Goal: Task Accomplishment & Management: Manage account settings

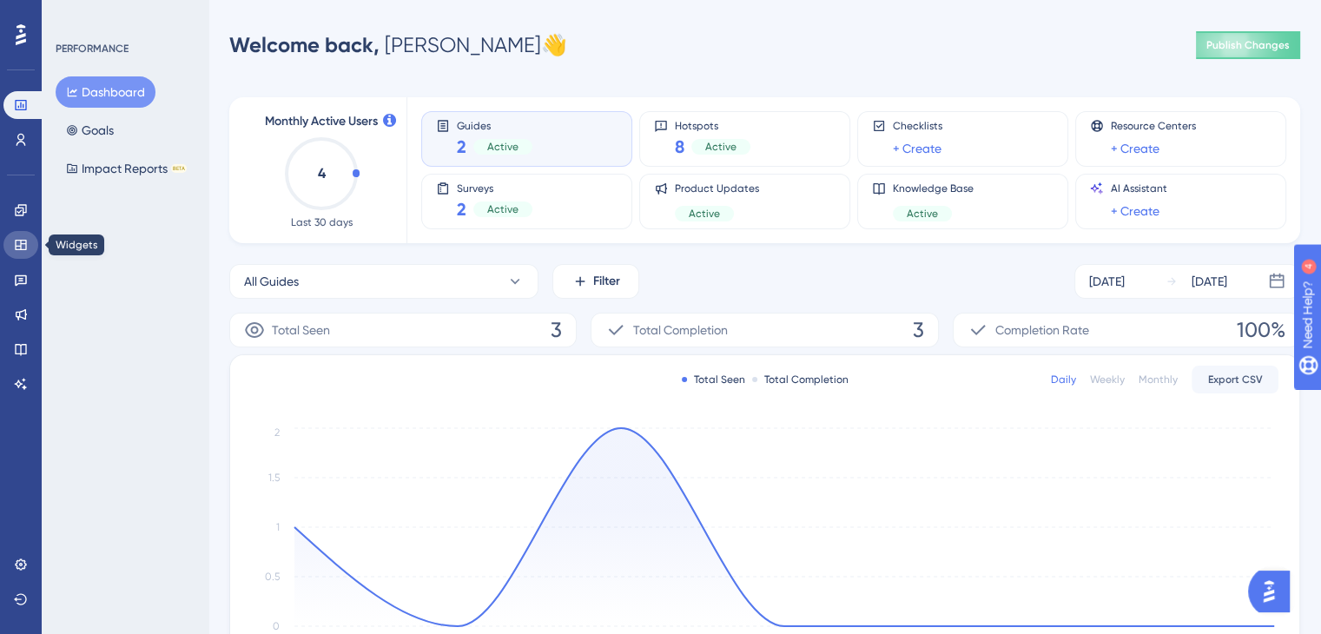
click at [29, 243] on link at bounding box center [20, 245] width 35 height 28
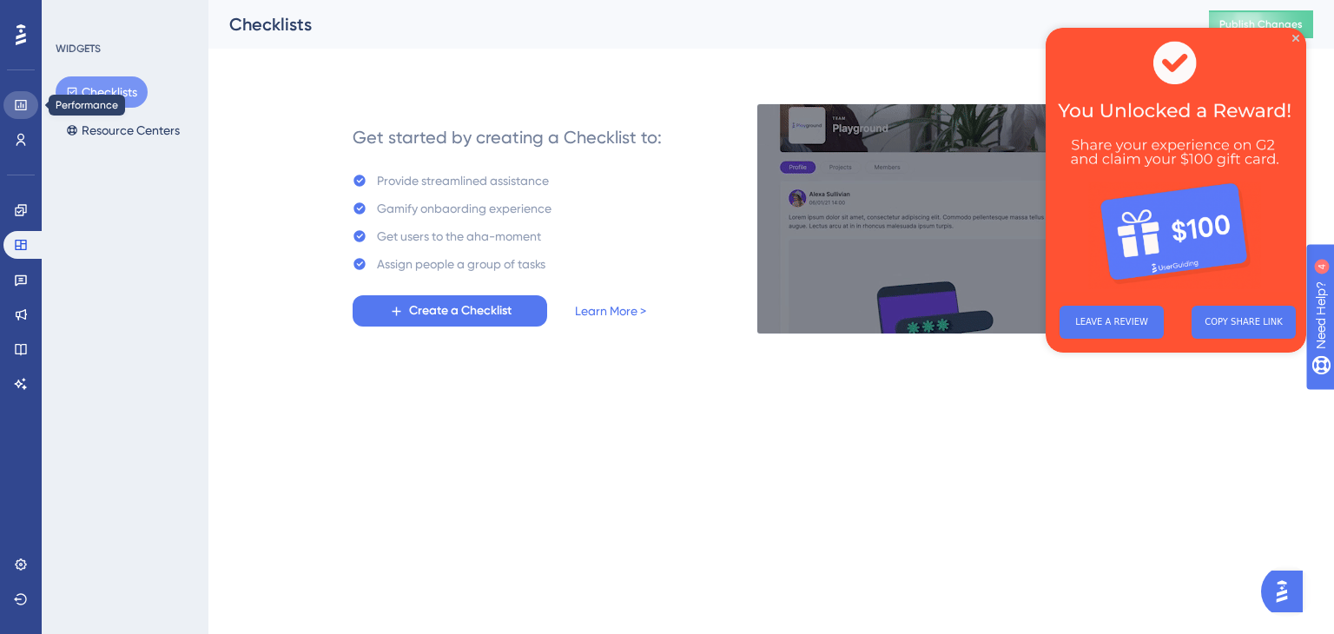
click at [17, 102] on icon at bounding box center [21, 105] width 14 height 14
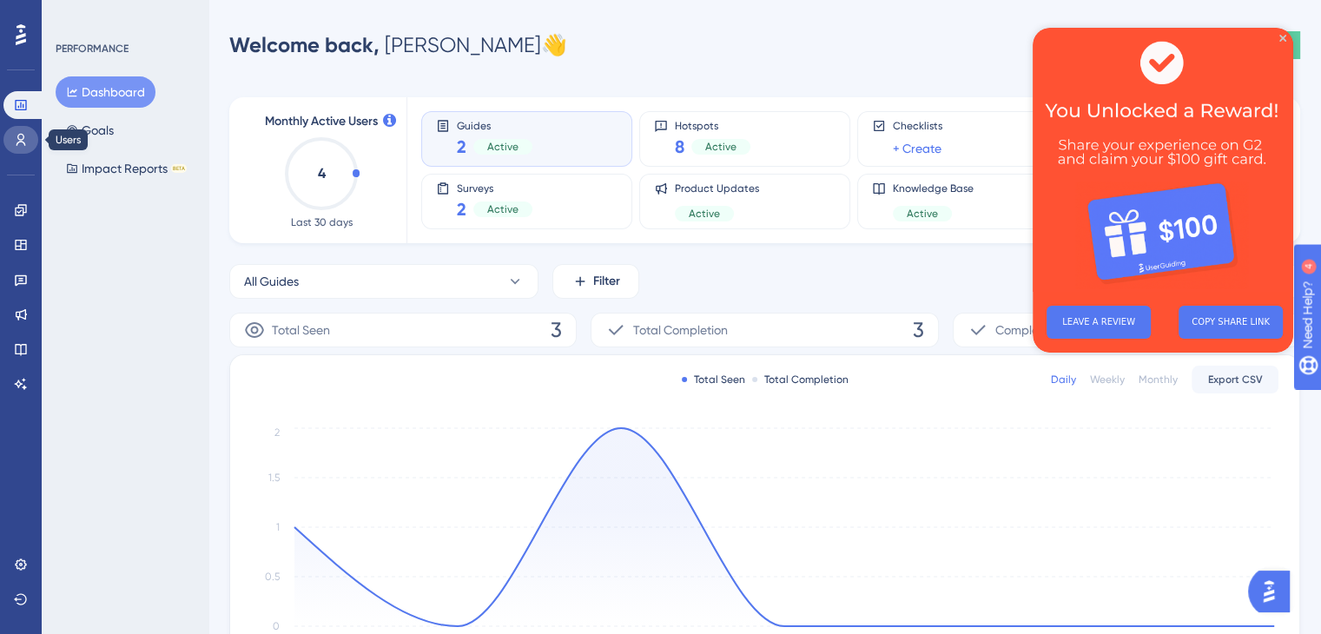
click at [18, 143] on icon at bounding box center [21, 140] width 14 height 14
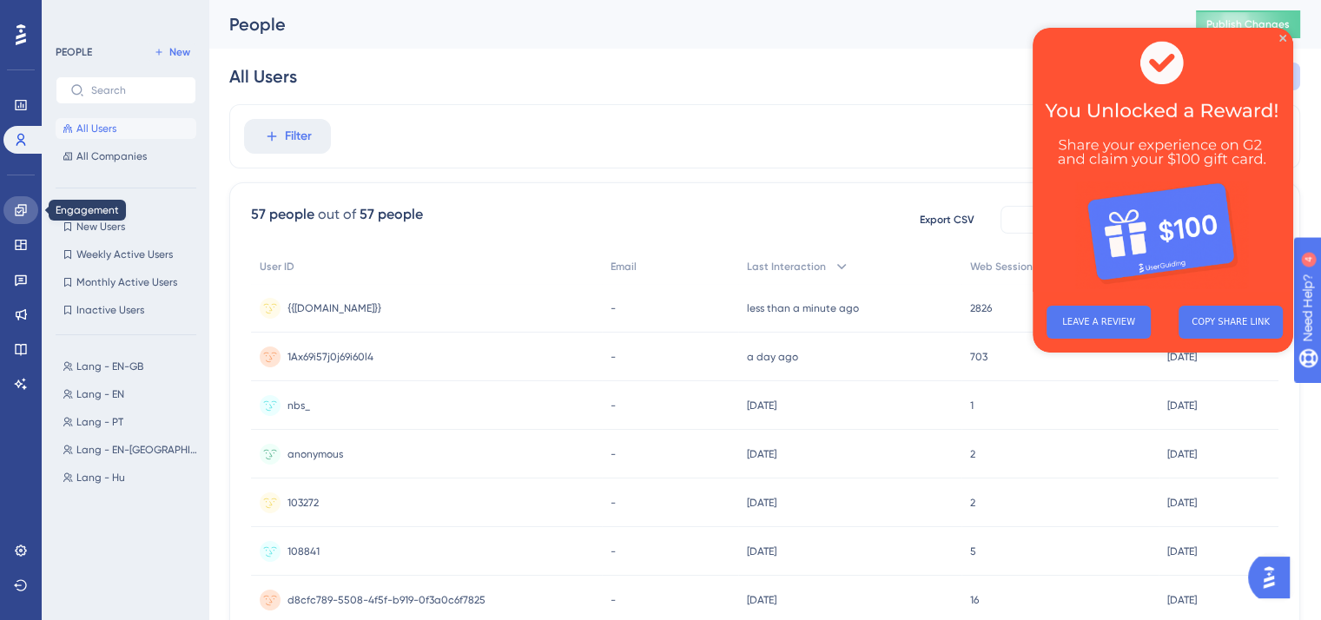
click at [14, 203] on icon at bounding box center [21, 210] width 14 height 14
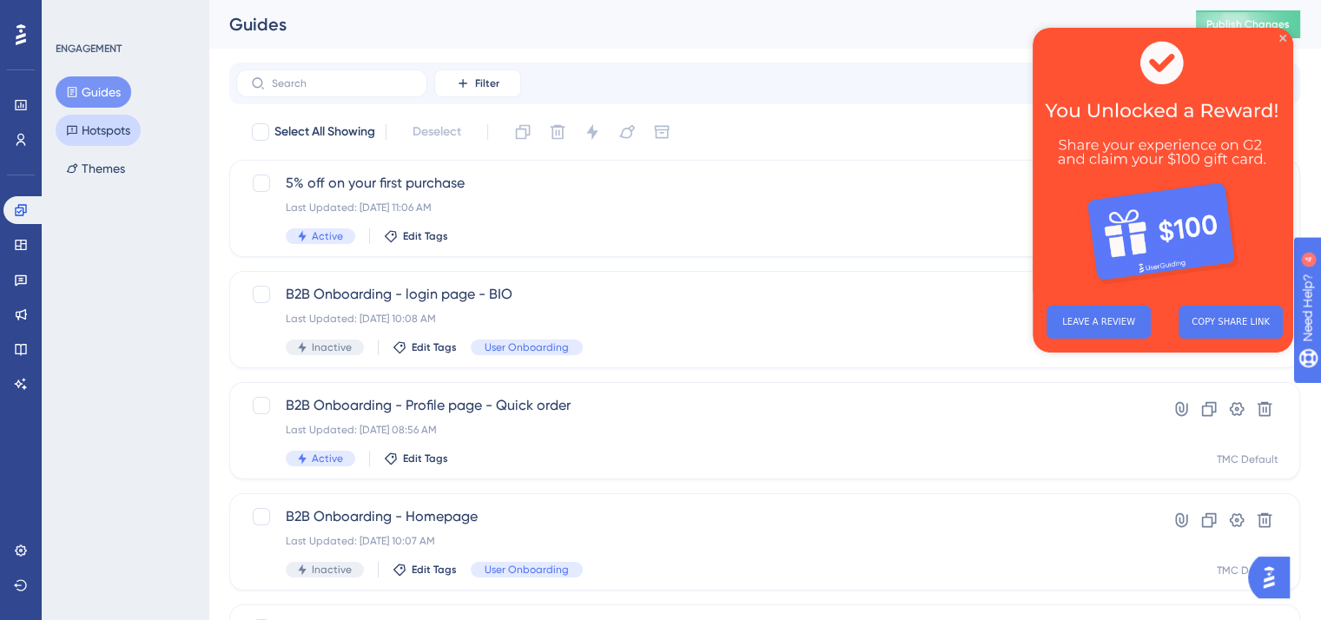
click at [91, 133] on button "Hotspots" at bounding box center [98, 130] width 85 height 31
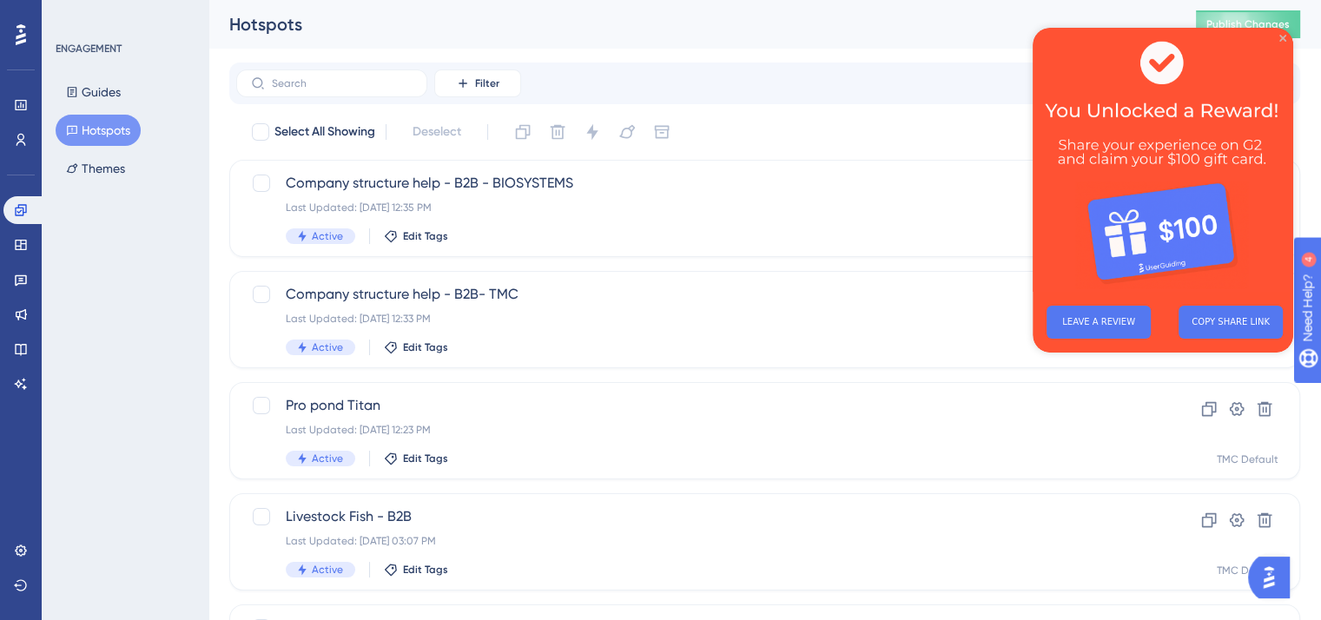
click at [1282, 39] on icon "Close Preview" at bounding box center [1282, 38] width 7 height 7
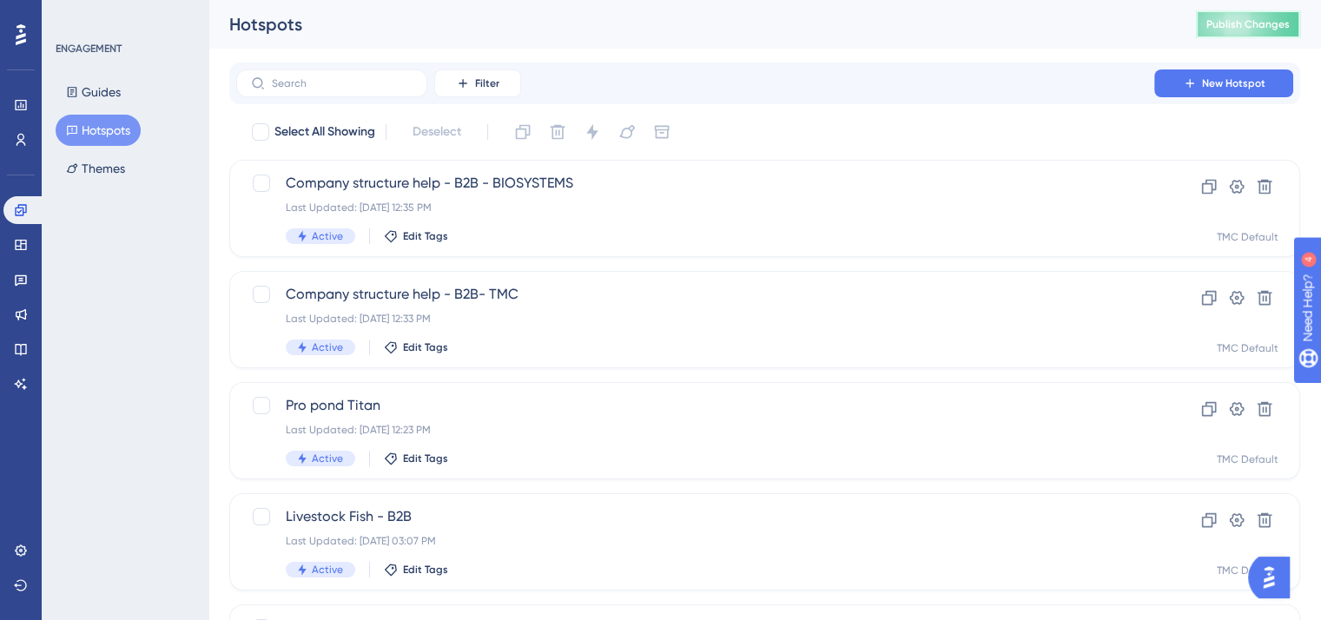
click at [1246, 23] on span "Publish Changes" at bounding box center [1247, 24] width 83 height 14
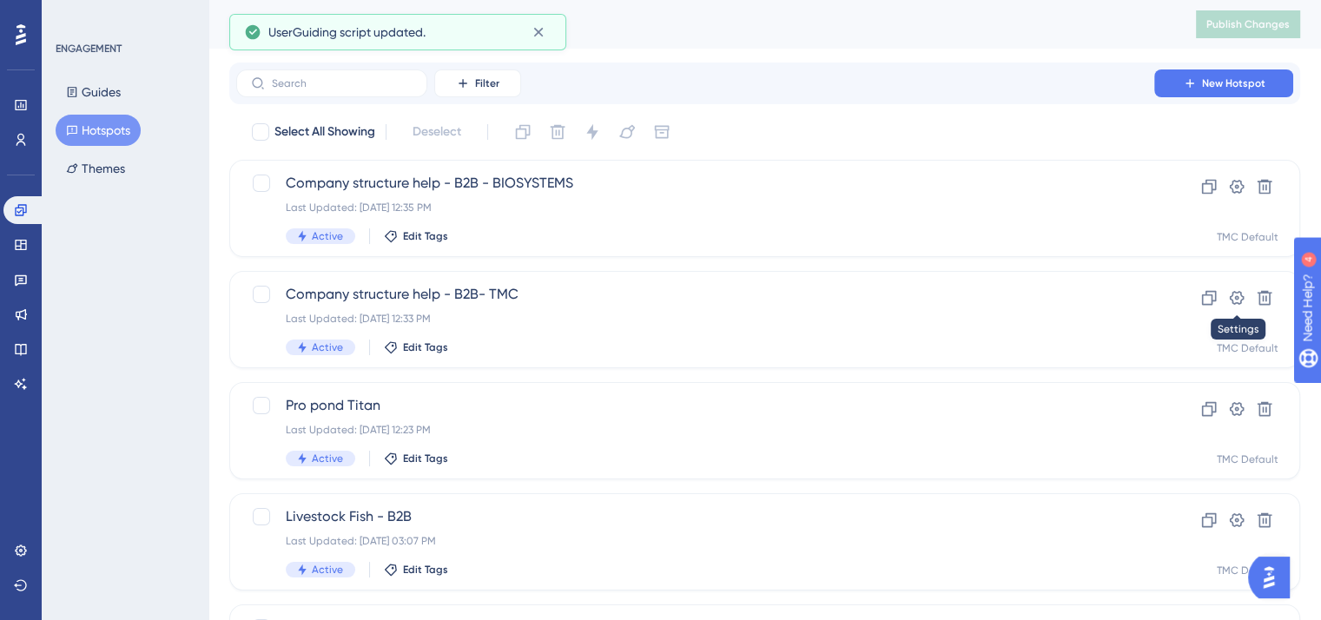
click at [1233, 297] on icon at bounding box center [1236, 297] width 17 height 17
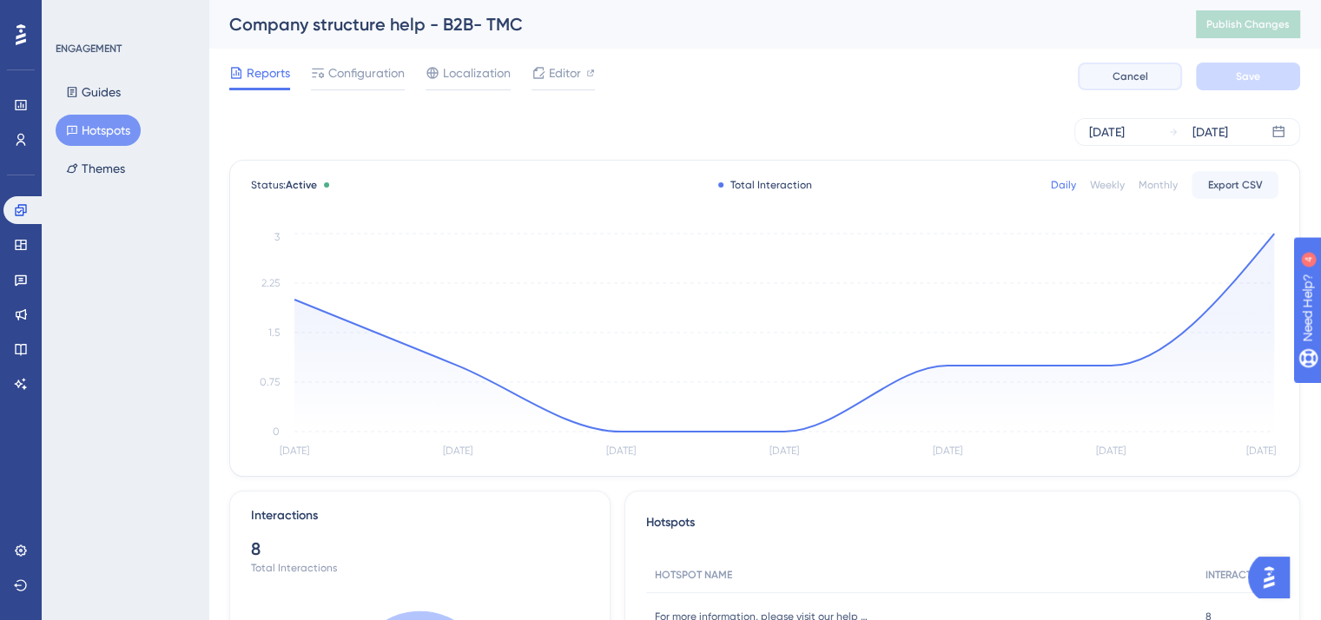
click at [1114, 81] on span "Cancel" at bounding box center [1131, 76] width 36 height 14
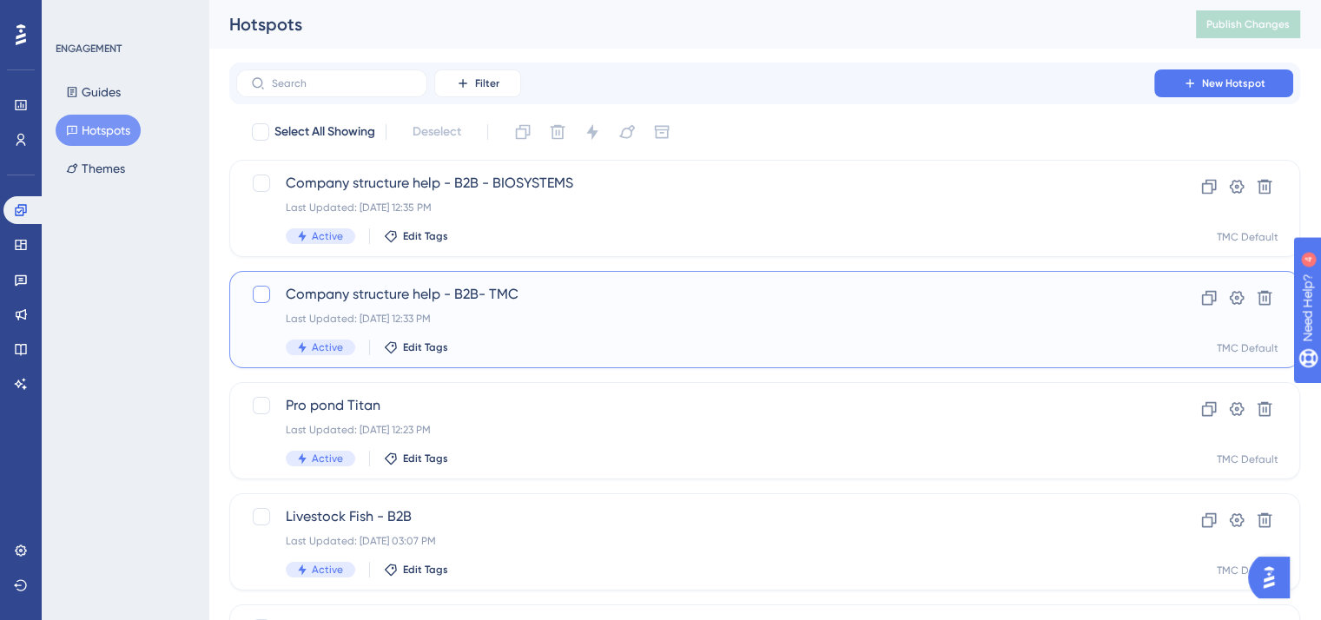
click at [265, 293] on div at bounding box center [261, 294] width 17 height 17
checkbox input "true"
click at [523, 126] on icon at bounding box center [522, 131] width 17 height 17
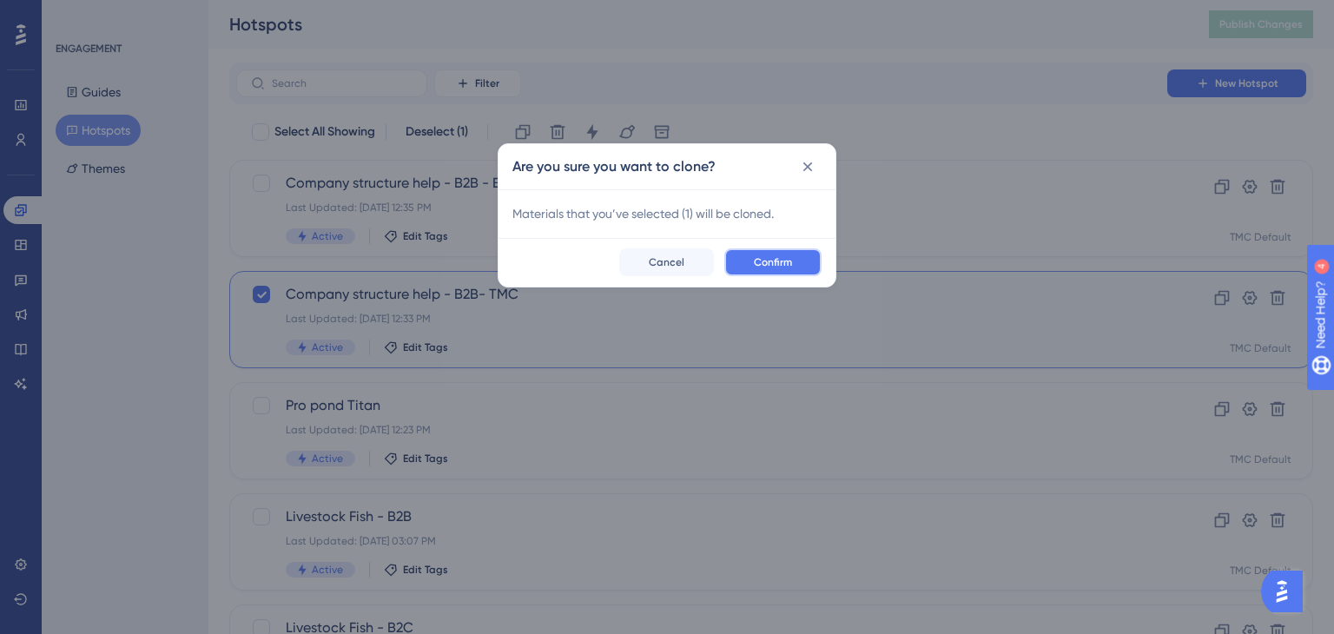
click at [754, 264] on button "Confirm" at bounding box center [772, 262] width 97 height 28
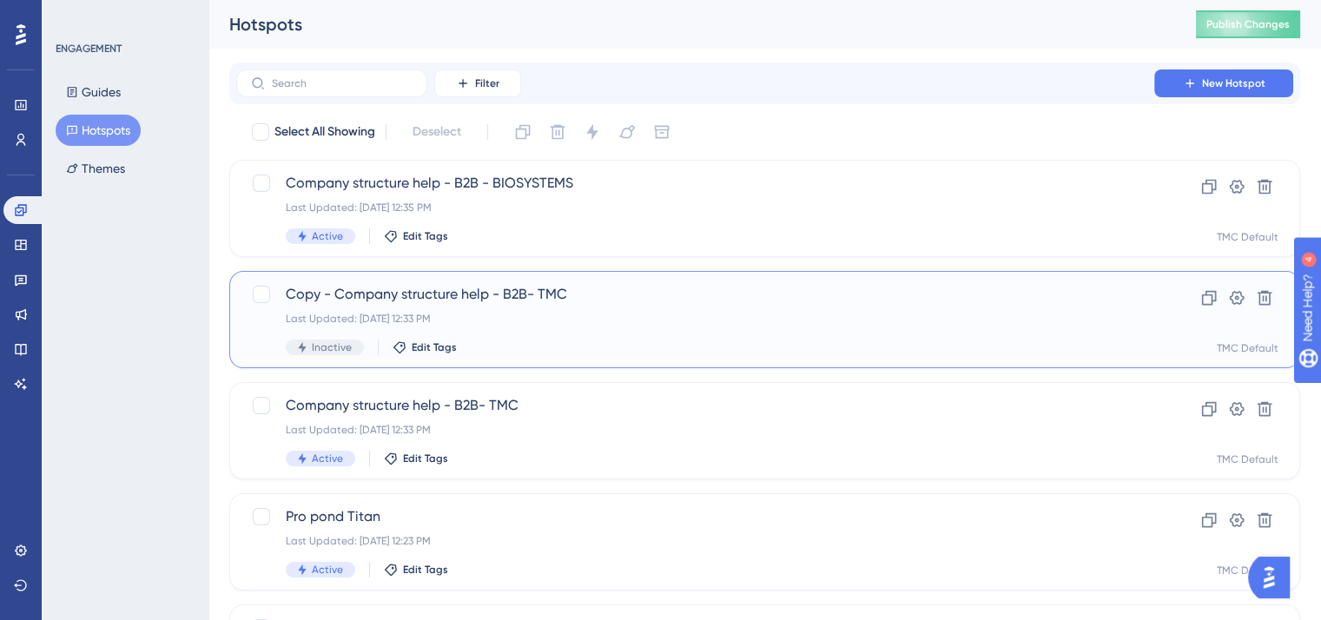
click at [403, 294] on span "Copy - Company structure help - B2B- TMC" at bounding box center [695, 294] width 819 height 21
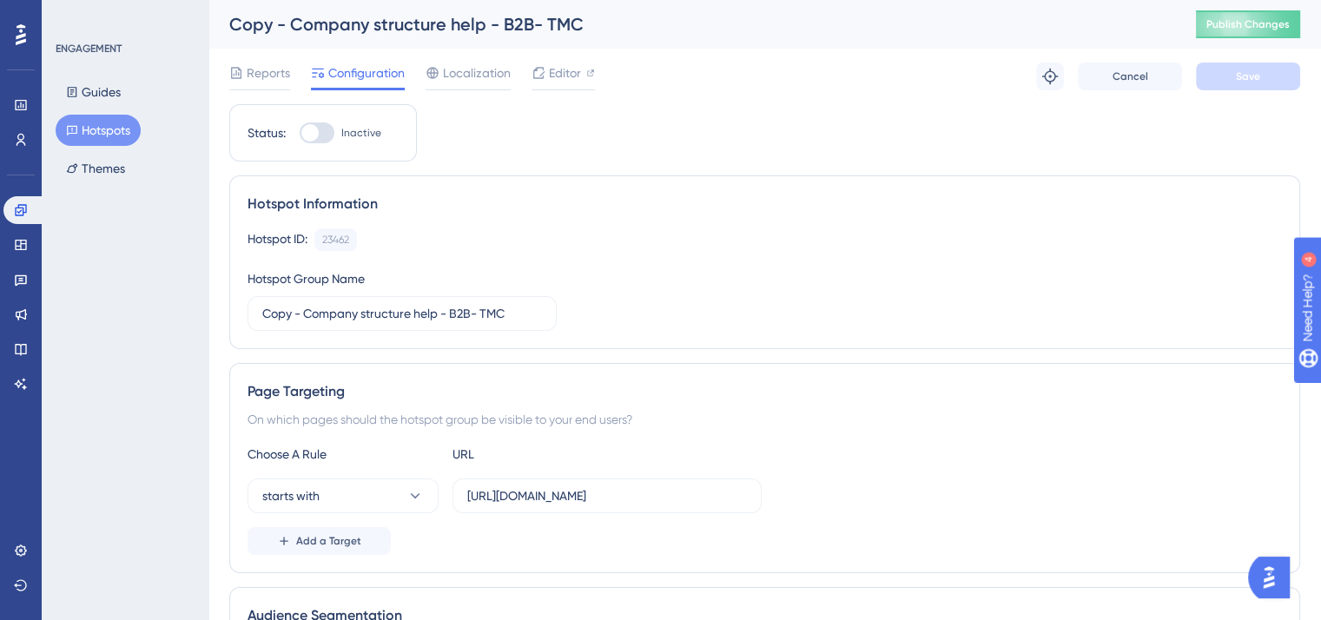
drag, startPoint x: 321, startPoint y: 129, endPoint x: 330, endPoint y: 146, distance: 18.6
click at [320, 129] on div at bounding box center [317, 132] width 35 height 21
click at [300, 133] on input "Inactive" at bounding box center [299, 133] width 1 height 1
click at [313, 130] on div at bounding box center [317, 132] width 35 height 21
click at [300, 133] on input "Active" at bounding box center [299, 133] width 1 height 1
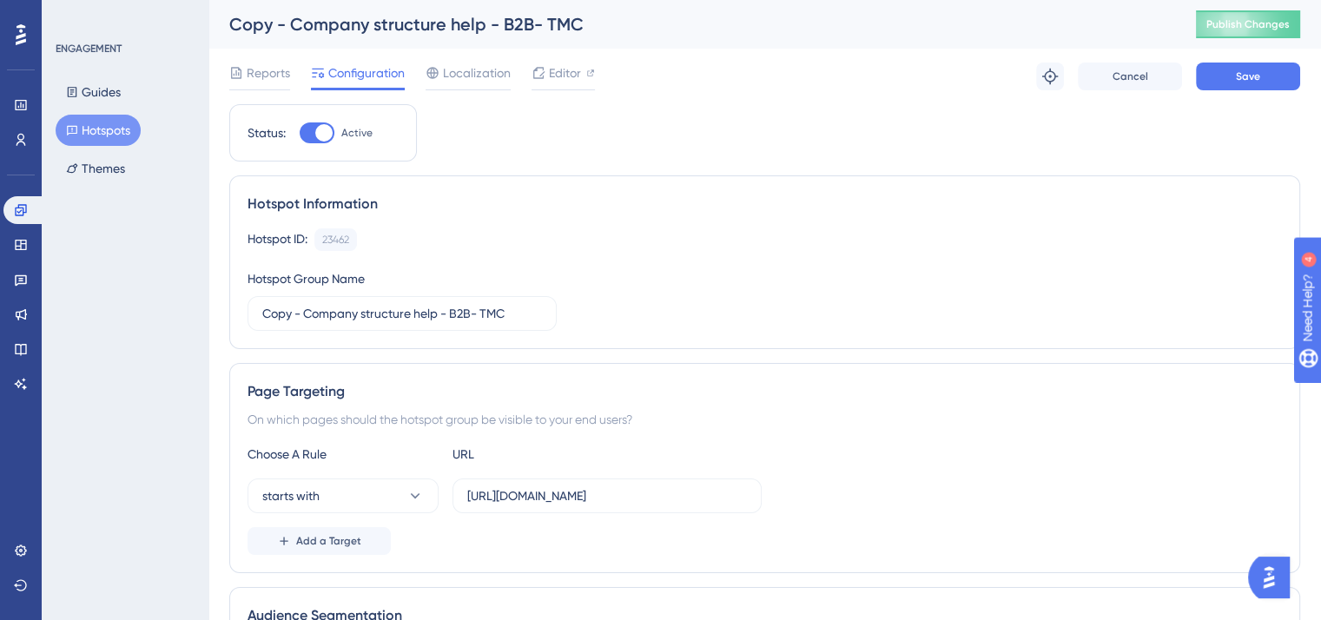
checkbox input "false"
click at [300, 317] on input "Copy - Company structure help - B2B- TMC" at bounding box center [402, 313] width 280 height 19
drag, startPoint x: 410, startPoint y: 313, endPoint x: 208, endPoint y: 319, distance: 201.6
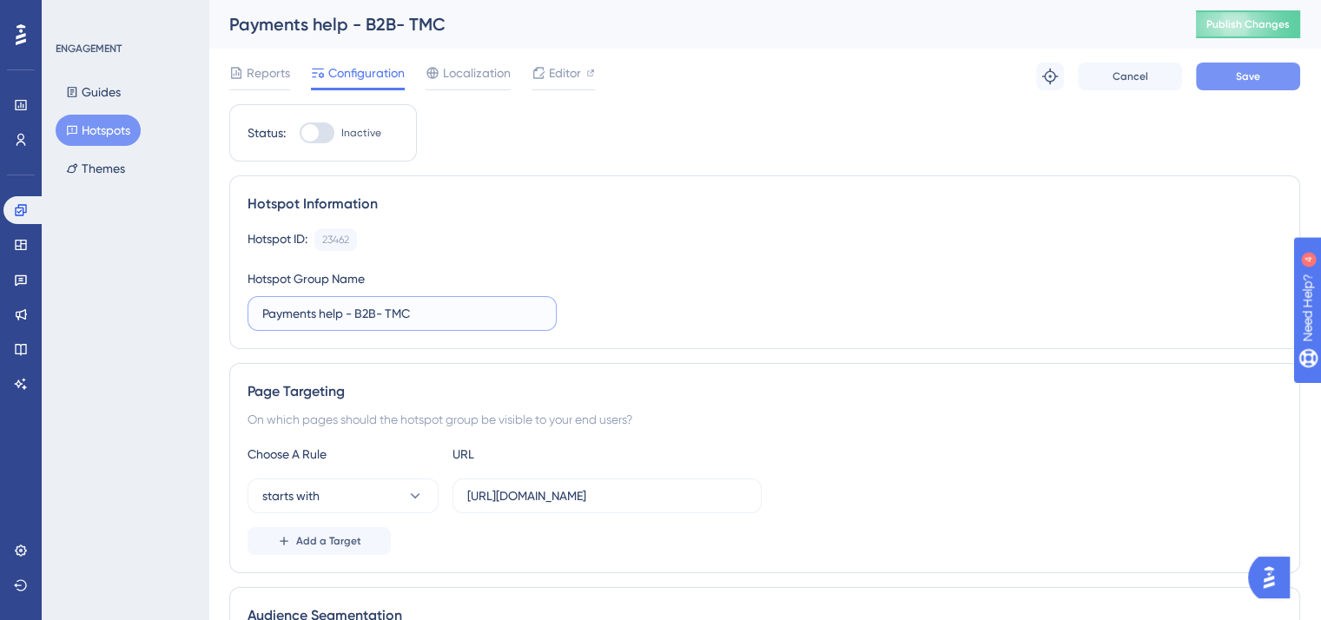
type input "Payments help - B2B- TMC"
click at [1239, 77] on span "Save" at bounding box center [1248, 76] width 24 height 14
click at [582, 67] on div "Editor" at bounding box center [563, 73] width 63 height 21
drag, startPoint x: 1235, startPoint y: 25, endPoint x: 1127, endPoint y: 67, distance: 115.5
click at [1235, 25] on span "Publish Changes" at bounding box center [1247, 24] width 83 height 14
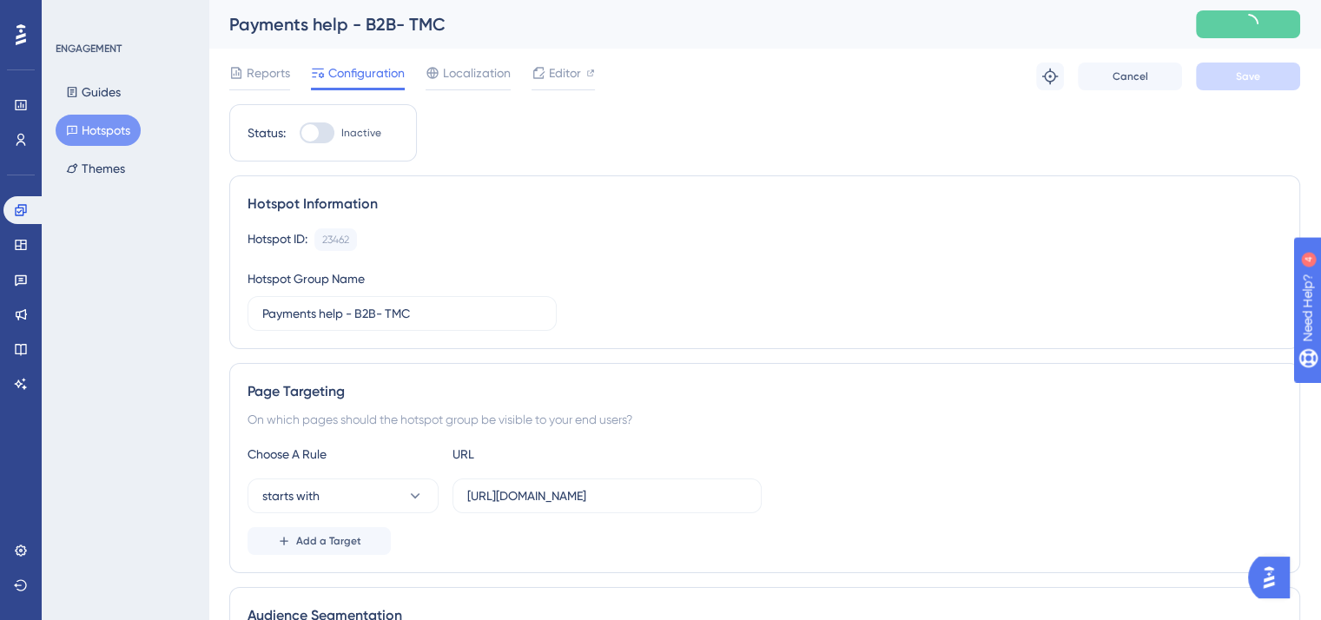
click at [312, 132] on div at bounding box center [309, 132] width 17 height 17
click at [300, 133] on input "Inactive" at bounding box center [299, 133] width 1 height 1
checkbox input "true"
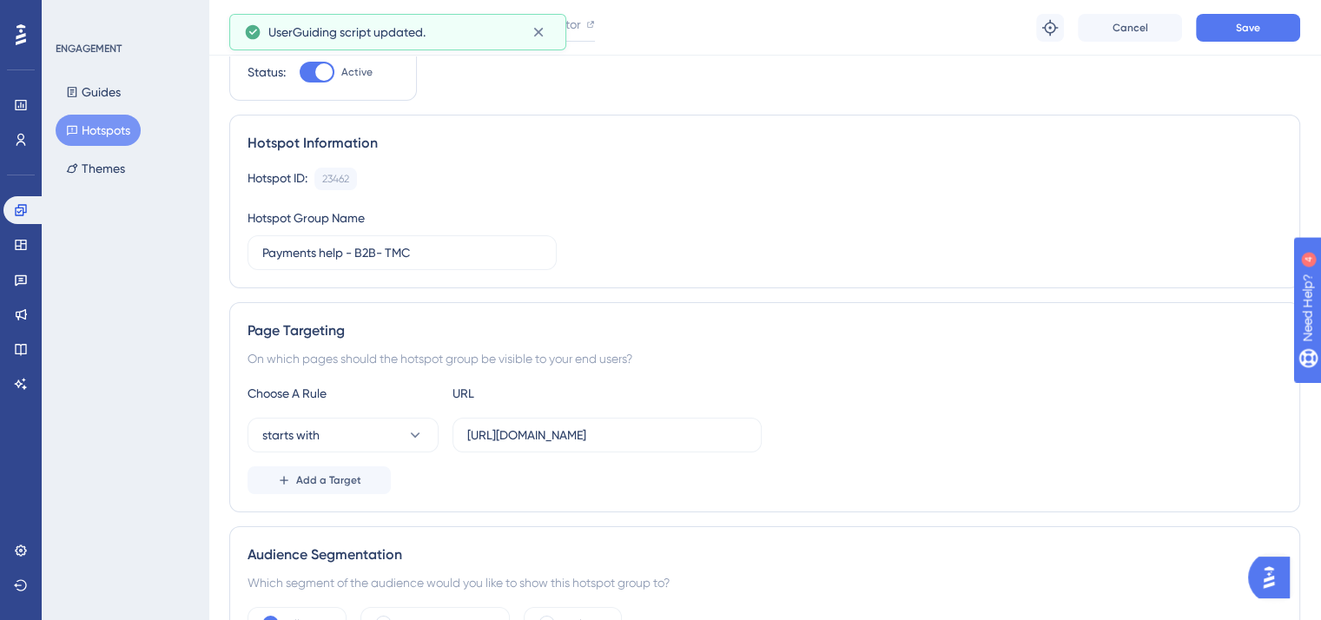
scroll to position [87, 0]
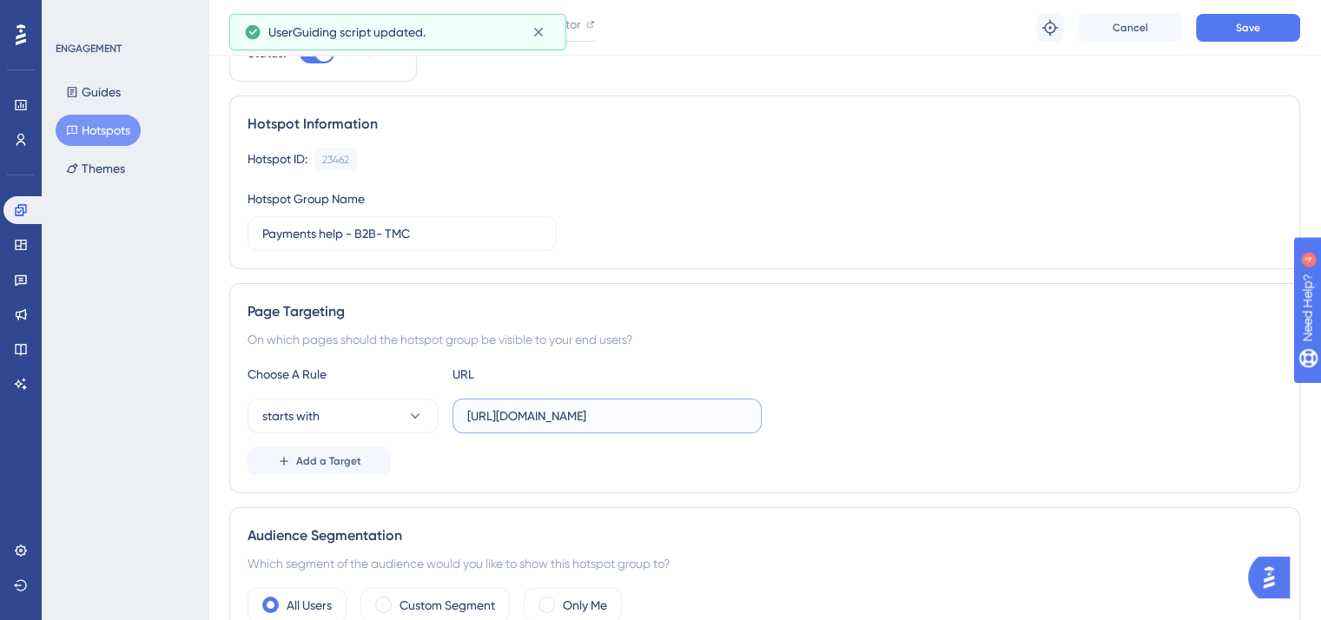
click at [581, 418] on input "[URL][DOMAIN_NAME]" at bounding box center [607, 415] width 280 height 19
click at [337, 463] on span "Add a Target" at bounding box center [328, 461] width 65 height 14
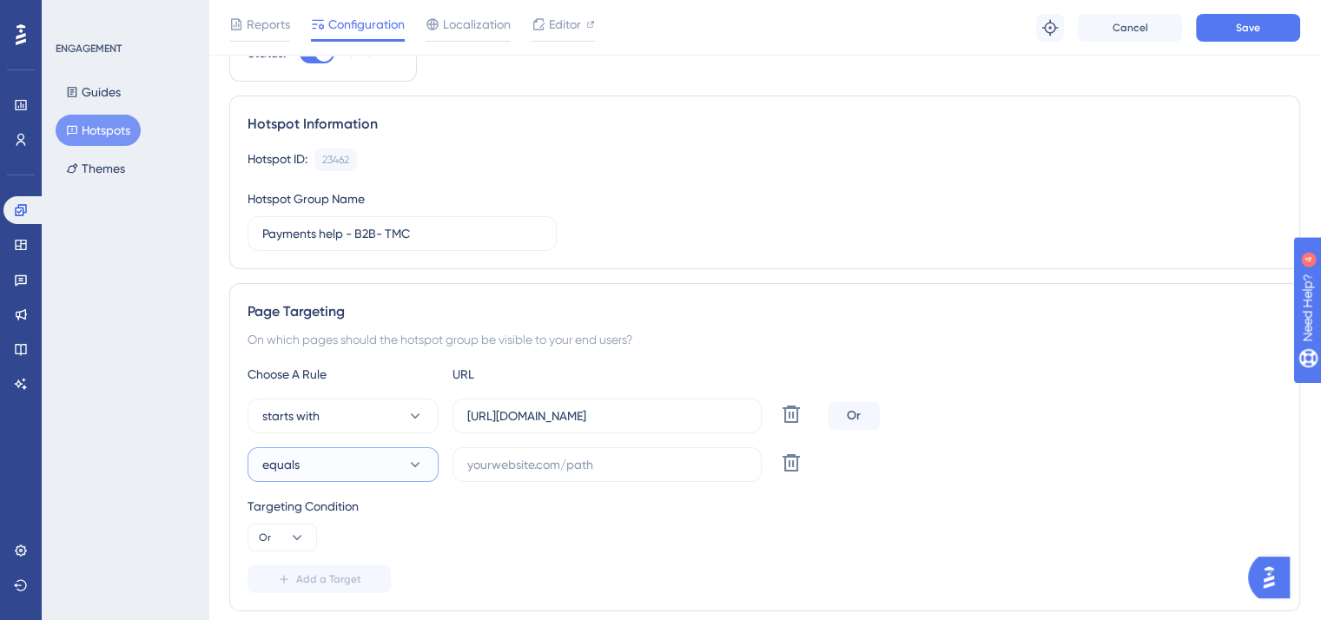
click at [403, 464] on button "equals" at bounding box center [343, 464] width 191 height 35
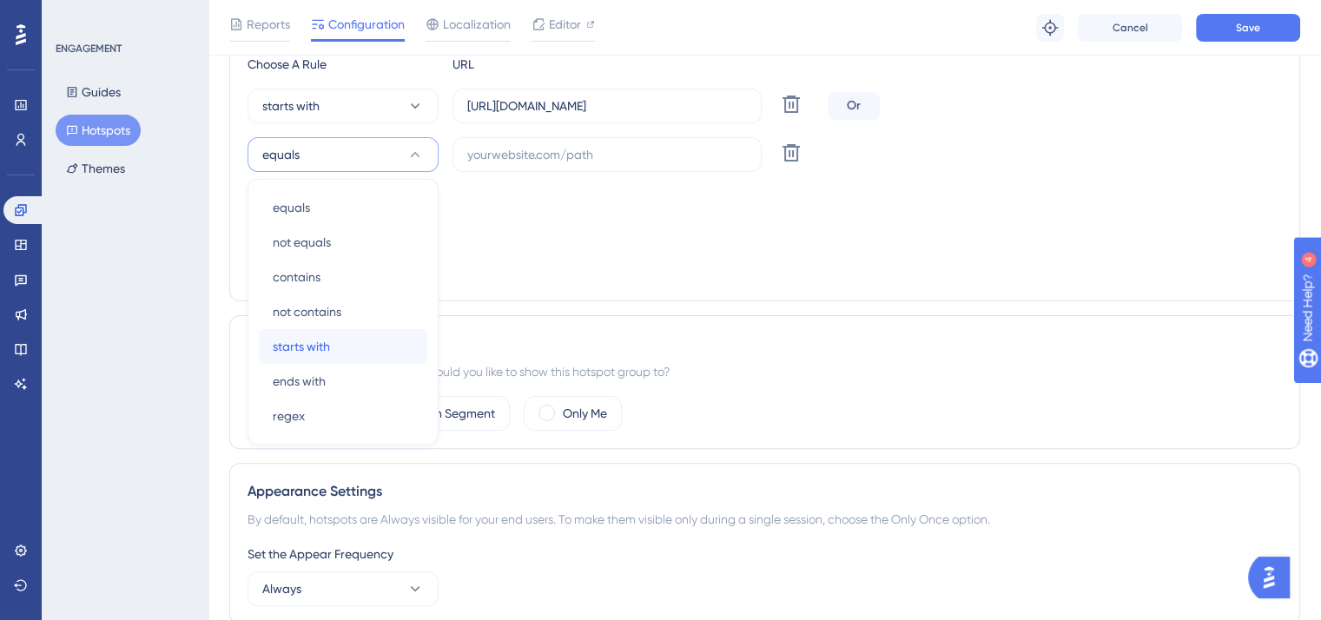
click at [312, 345] on span "starts with" at bounding box center [301, 346] width 57 height 21
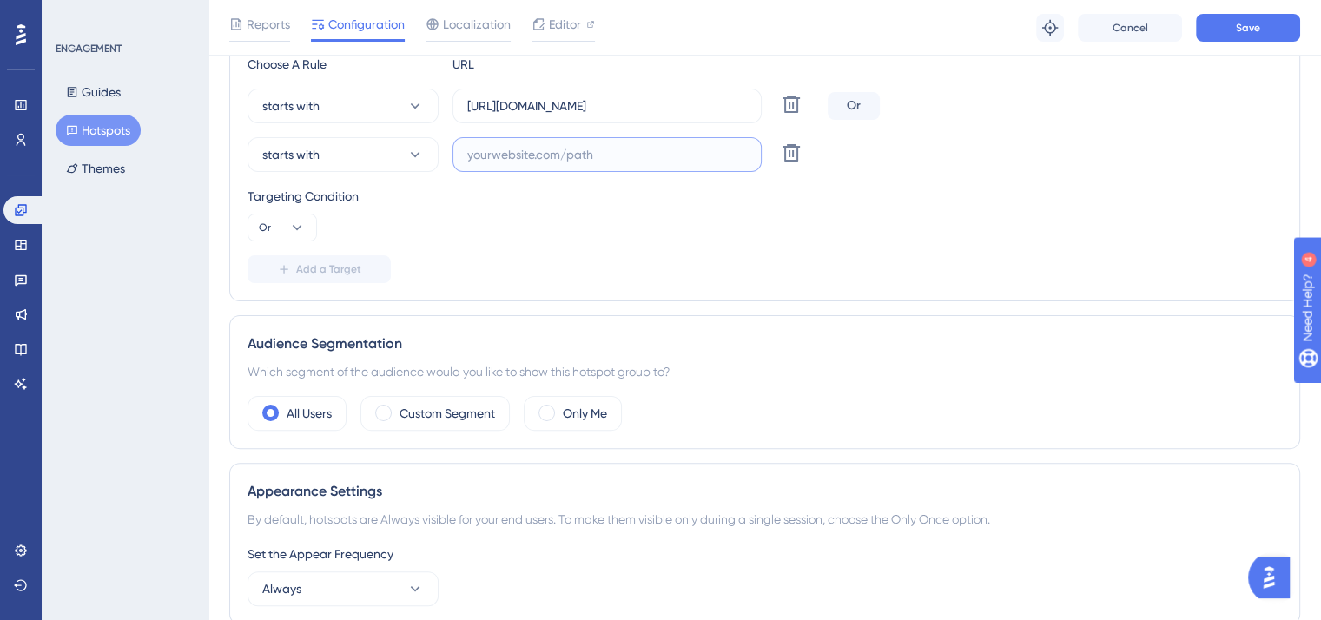
click at [558, 145] on input "text" at bounding box center [607, 154] width 280 height 19
paste input "[URL][DOMAIN_NAME]"
click at [591, 153] on input "[URL][DOMAIN_NAME]" at bounding box center [607, 154] width 280 height 19
type input "[URL][DOMAIN_NAME]"
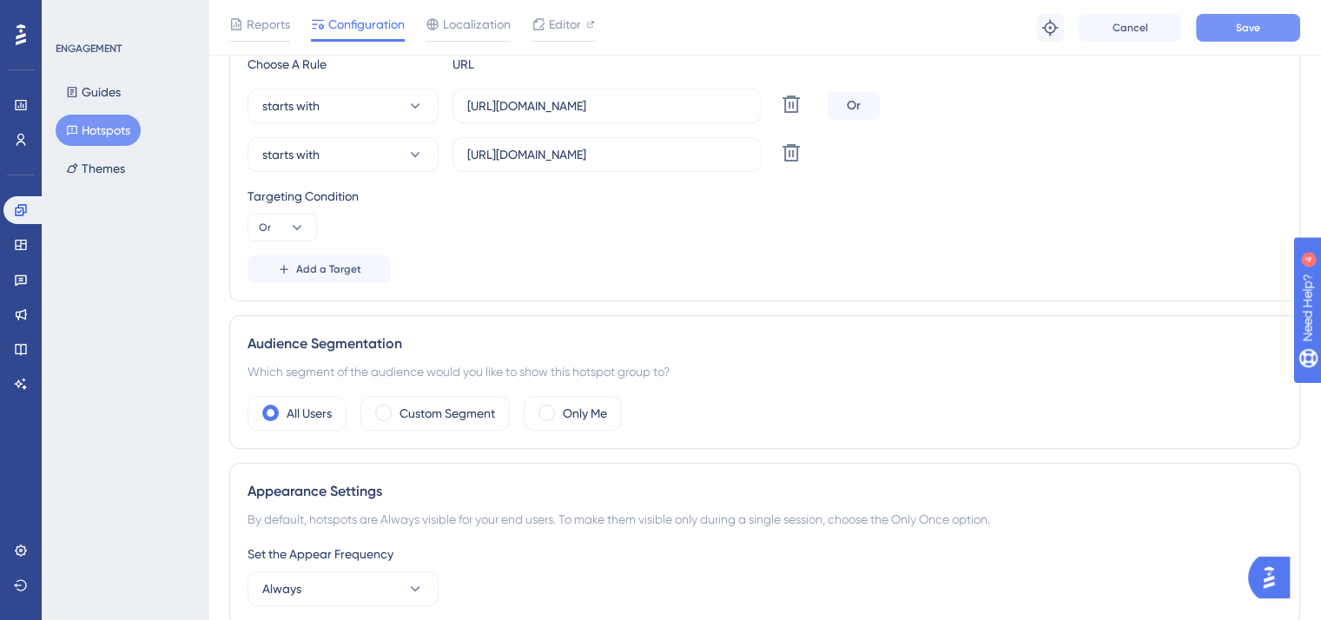
click at [1244, 36] on button "Save" at bounding box center [1248, 28] width 104 height 28
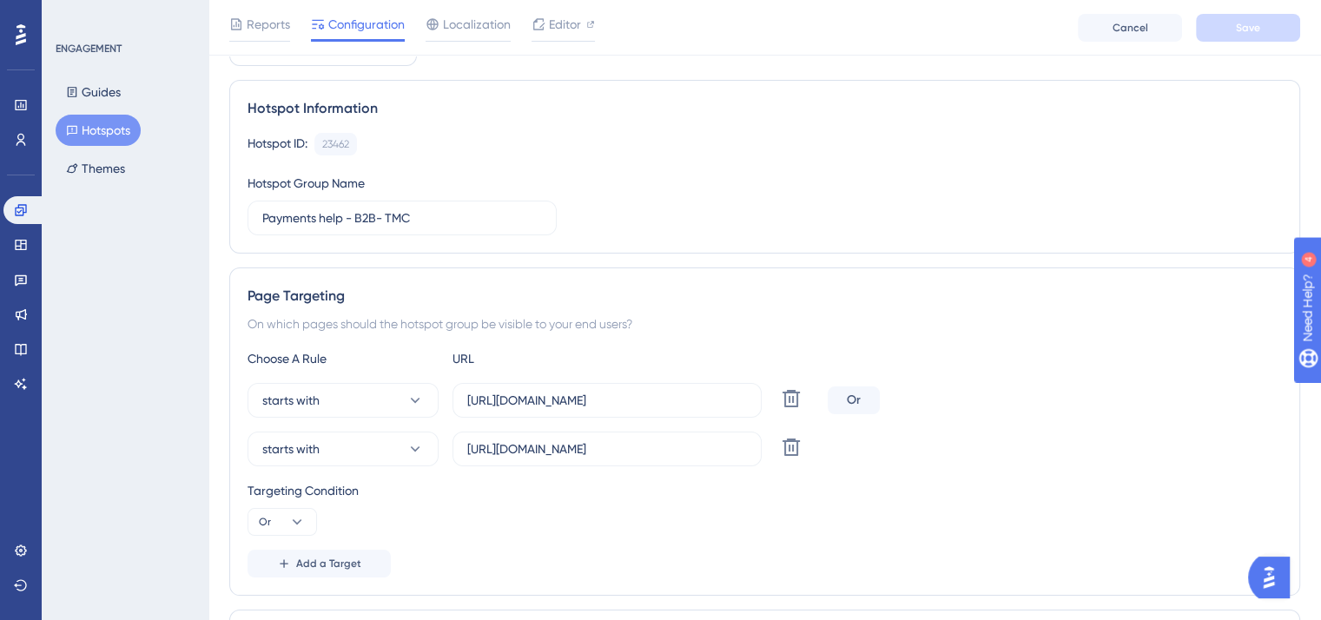
scroll to position [0, 0]
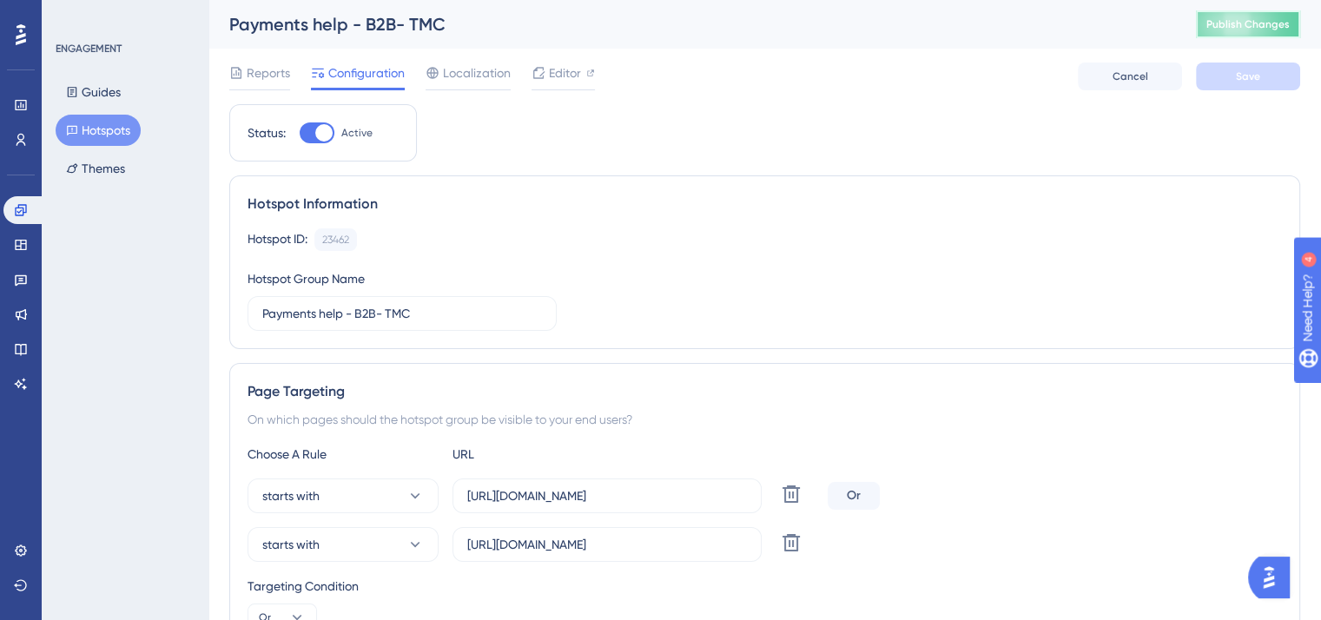
click at [1263, 26] on span "Publish Changes" at bounding box center [1247, 24] width 83 height 14
click at [93, 84] on button "Guides" at bounding box center [94, 91] width 76 height 31
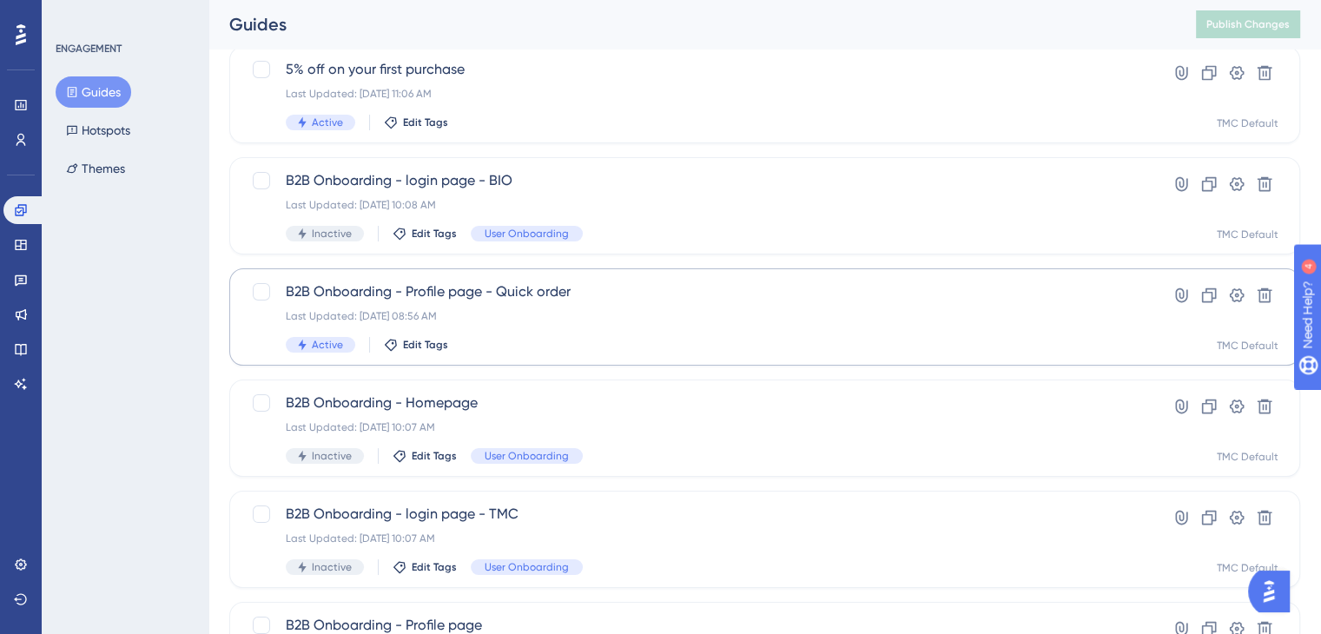
scroll to position [85, 0]
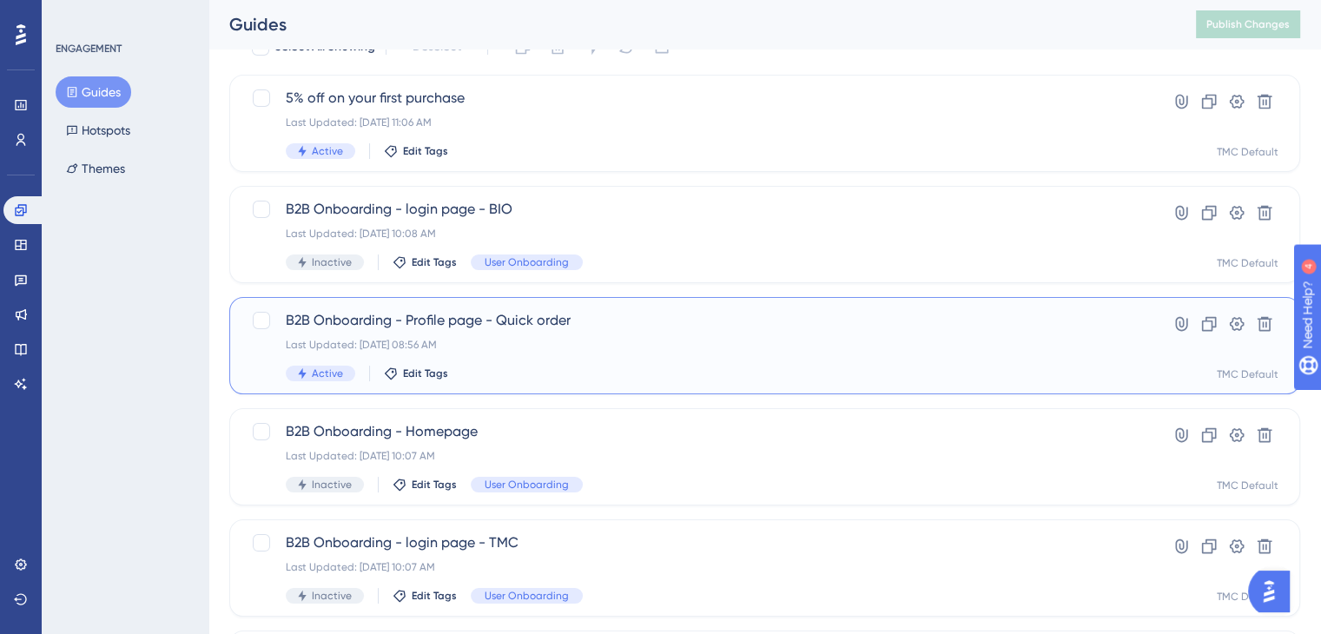
click at [375, 331] on div "B2B Onboarding - Profile page - Quick order Last Updated: [DATE] 08:56 AM Activ…" at bounding box center [695, 345] width 819 height 71
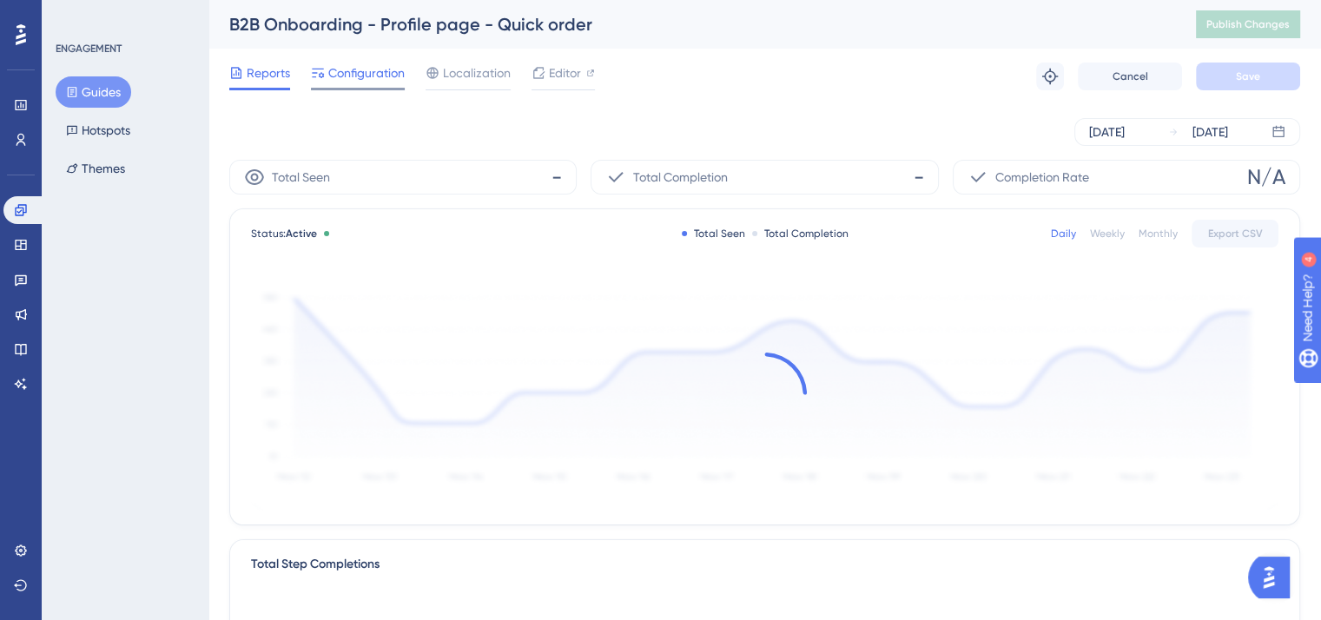
click at [377, 76] on span "Configuration" at bounding box center [366, 73] width 76 height 21
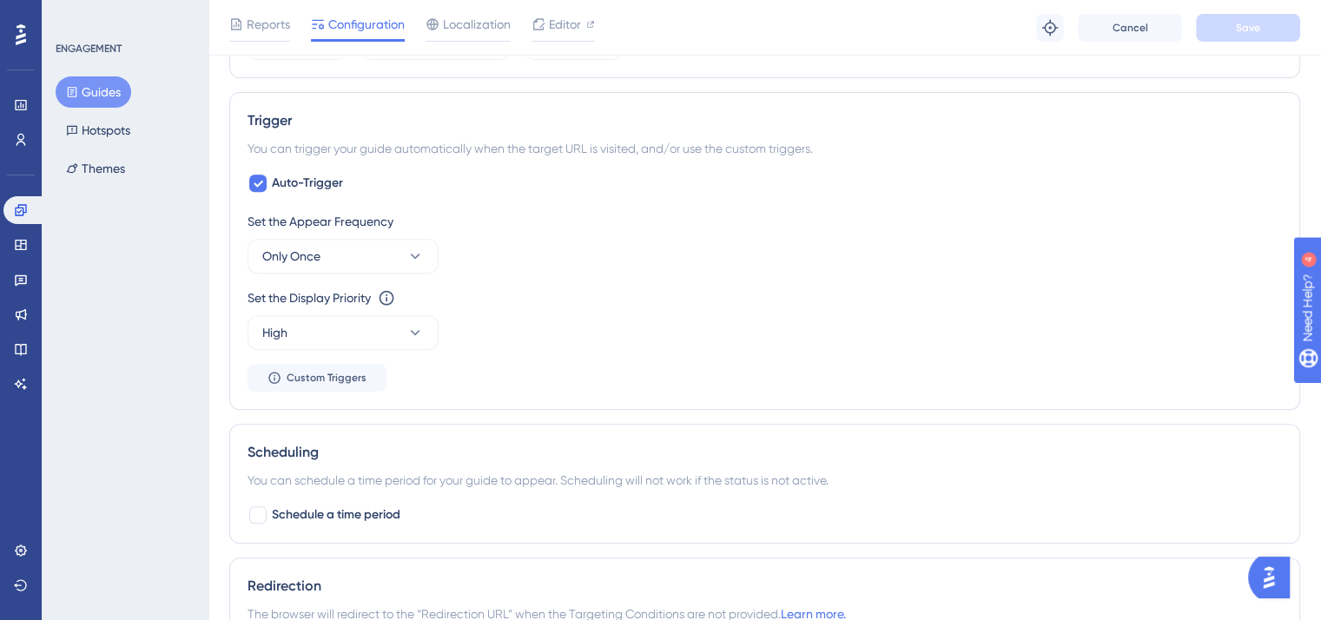
scroll to position [782, 0]
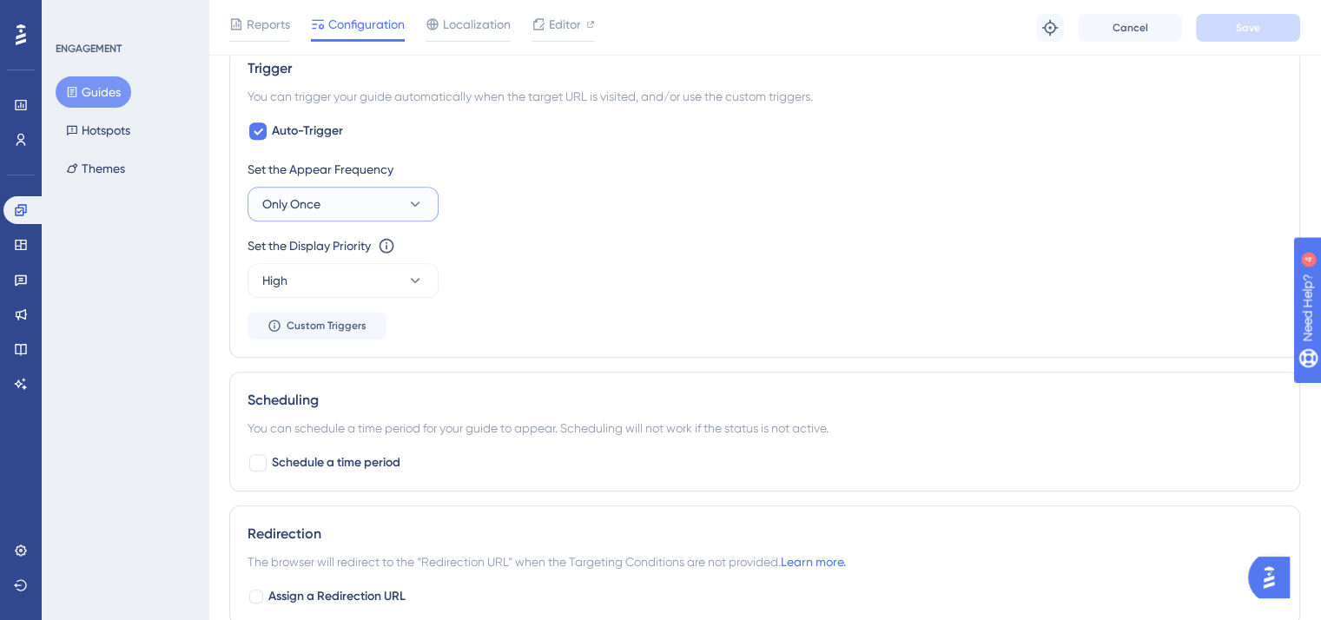
click at [395, 199] on button "Only Once" at bounding box center [343, 204] width 191 height 35
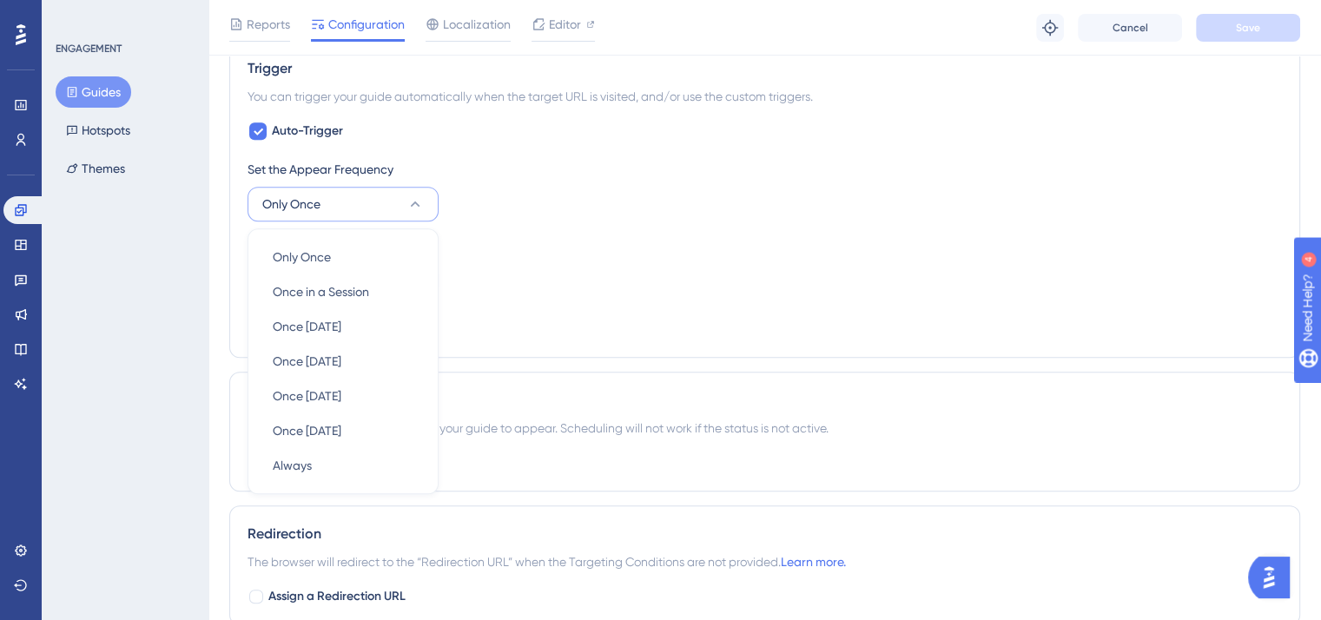
scroll to position [830, 0]
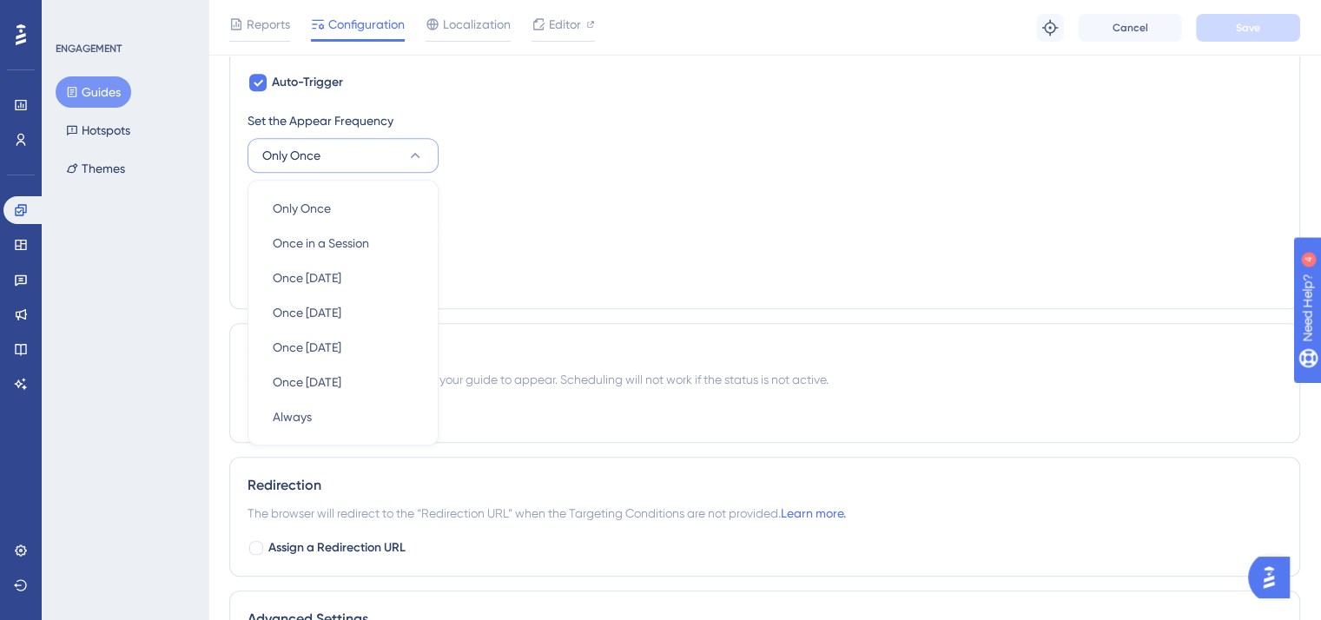
click at [532, 169] on div "Set the Appear Frequency Only Once Only Once Only Once Once in a Session Once i…" at bounding box center [765, 141] width 1034 height 63
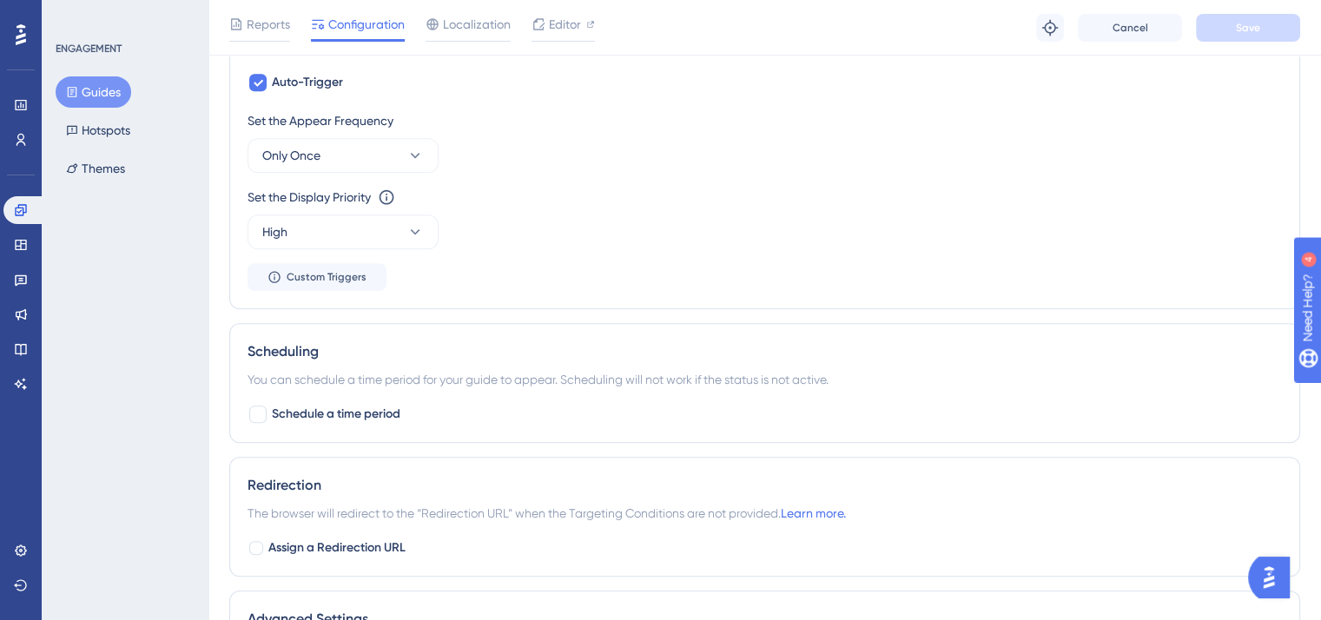
scroll to position [657, 0]
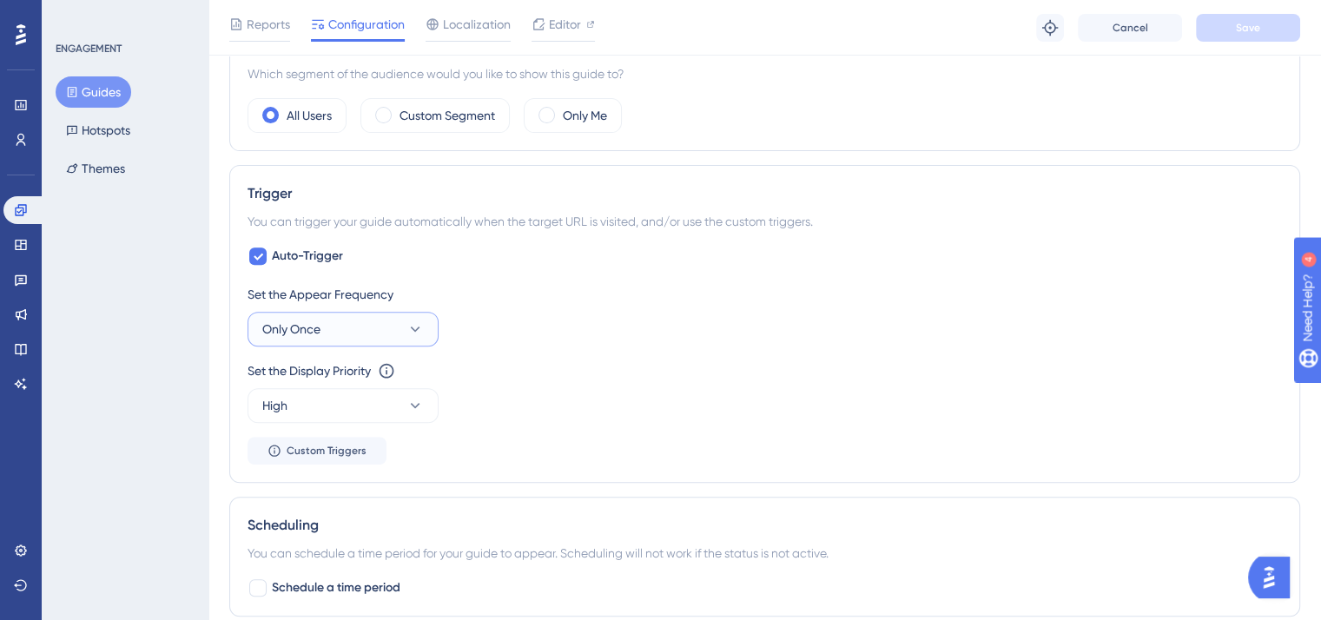
click at [405, 317] on button "Only Once" at bounding box center [343, 329] width 191 height 35
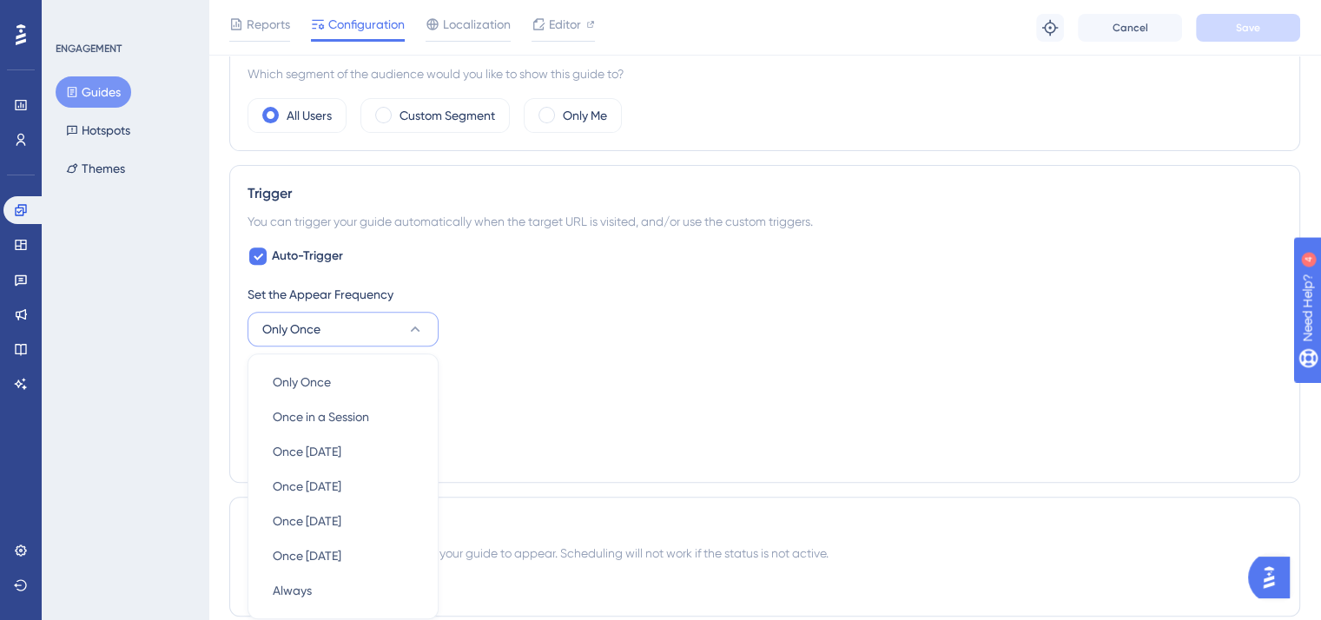
scroll to position [830, 0]
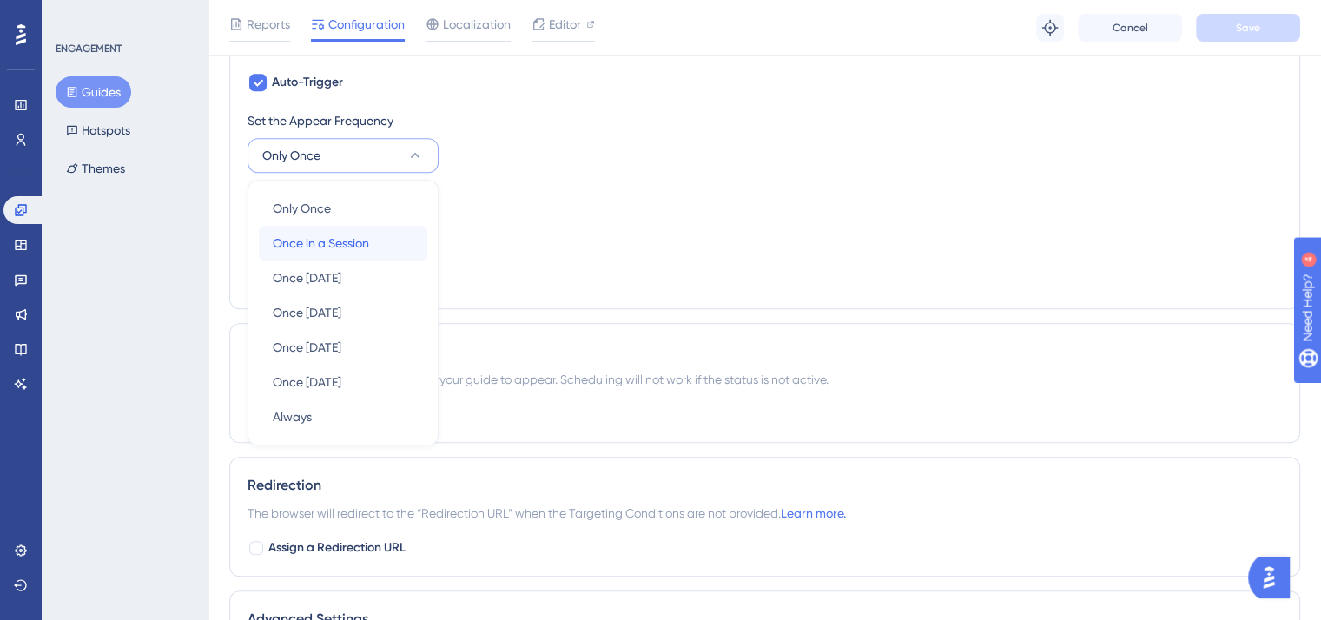
click at [365, 239] on span "Once in a Session" at bounding box center [321, 243] width 96 height 21
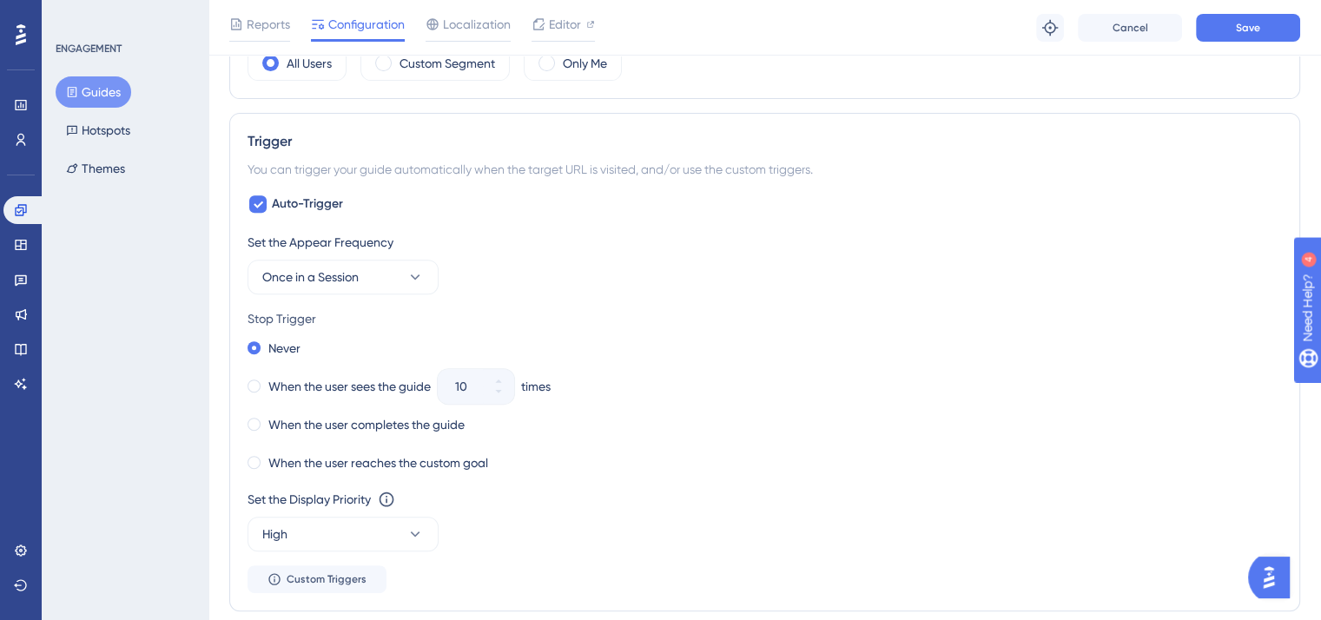
scroll to position [743, 0]
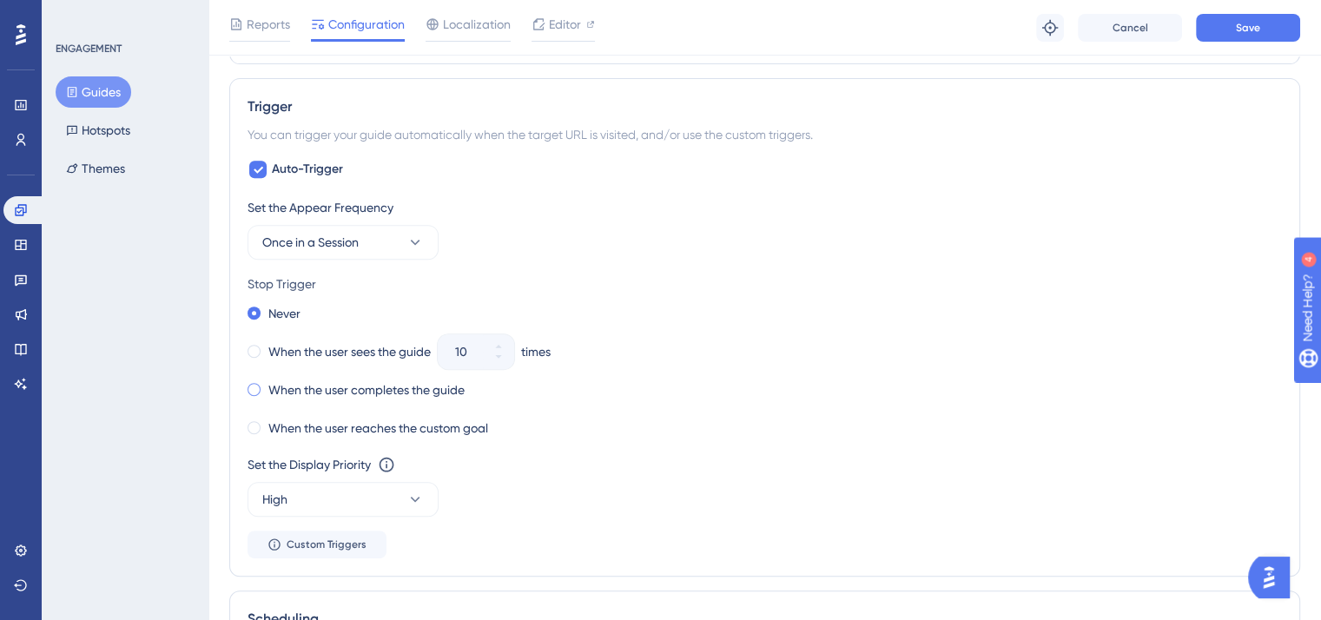
click at [254, 384] on span at bounding box center [254, 389] width 13 height 13
click at [266, 386] on input "radio" at bounding box center [266, 386] width 0 height 0
click at [1244, 29] on span "Save" at bounding box center [1248, 28] width 24 height 14
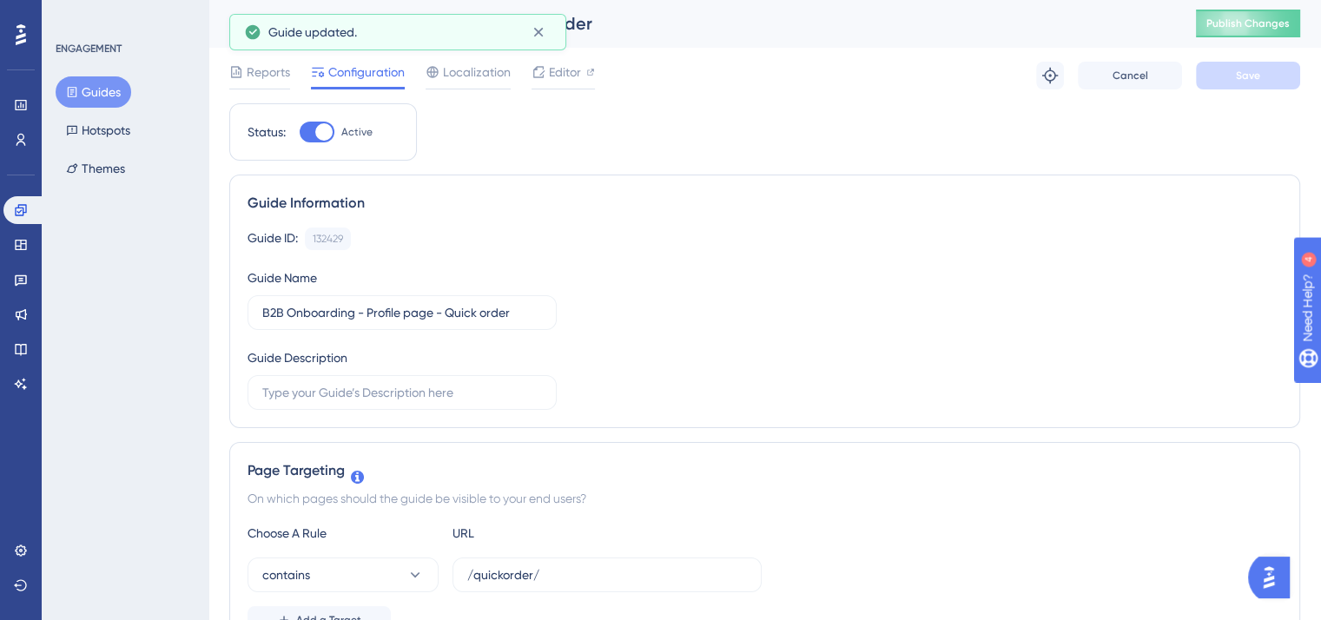
scroll to position [0, 0]
click at [1255, 30] on button "Publish Changes" at bounding box center [1248, 24] width 104 height 28
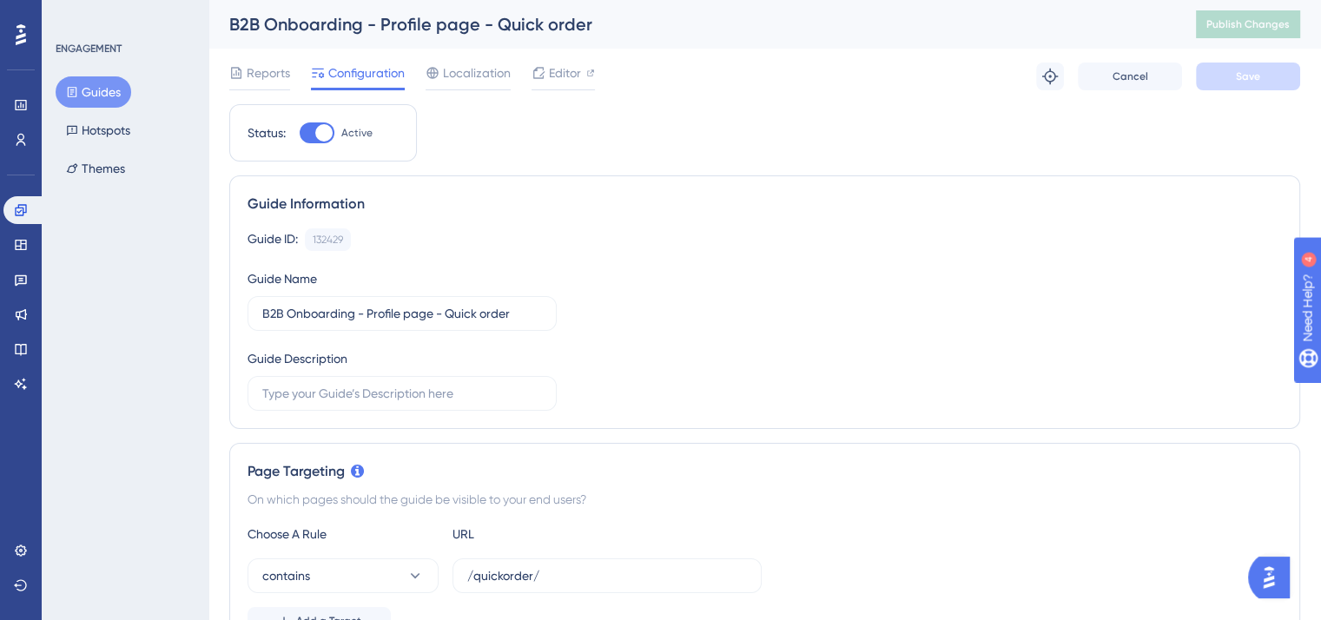
click at [1000, 286] on div "Guide ID: 132429 Copy Guide Name B2B Onboarding - Profile page - Quick order Gu…" at bounding box center [765, 319] width 1034 height 182
click at [1250, 29] on span "Publish Changes" at bounding box center [1247, 24] width 83 height 14
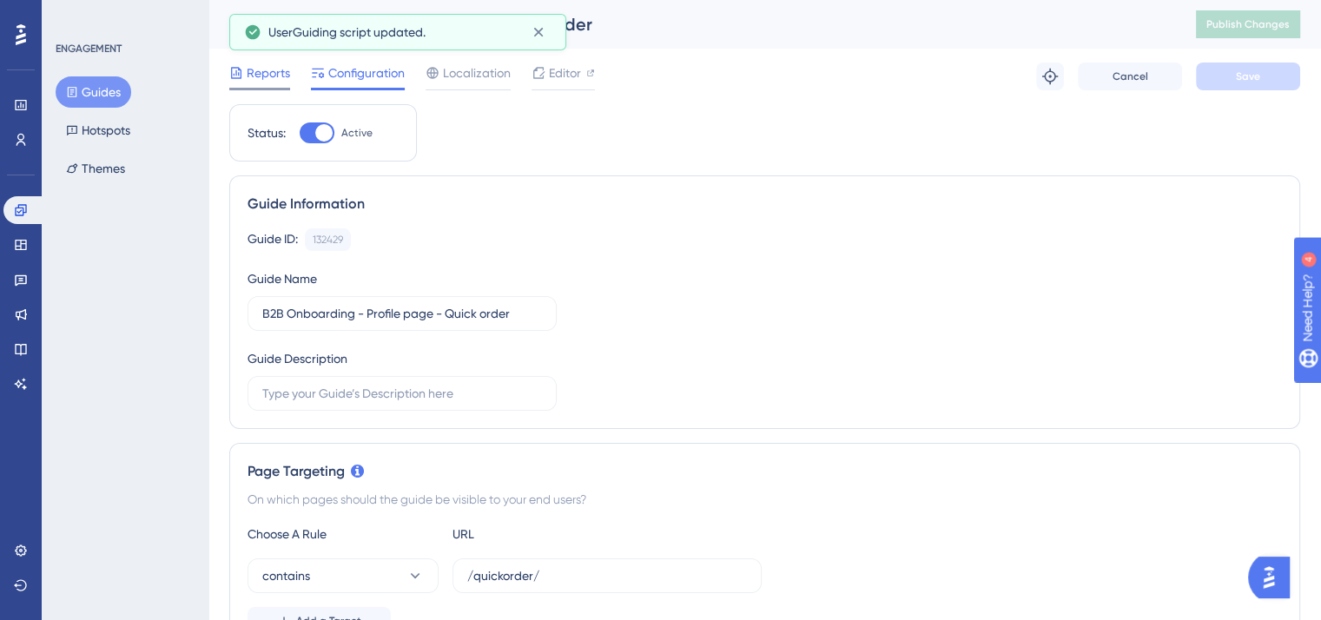
click at [261, 69] on span "Reports" at bounding box center [268, 73] width 43 height 21
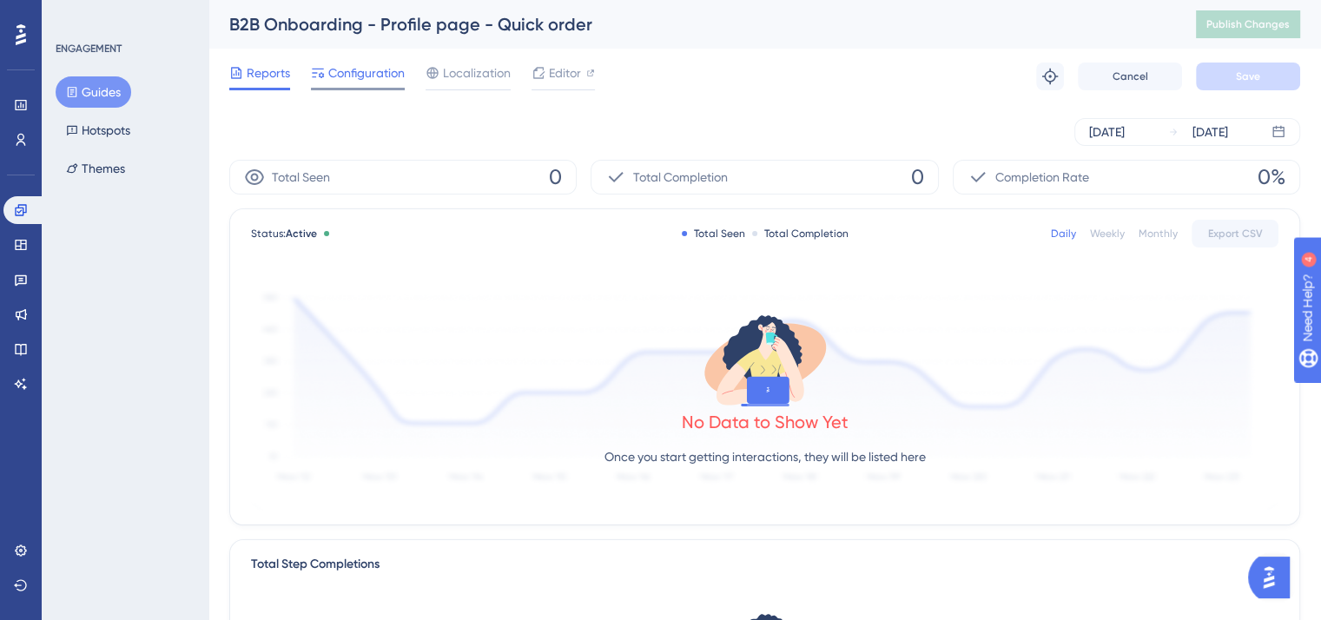
click at [380, 71] on span "Configuration" at bounding box center [366, 73] width 76 height 21
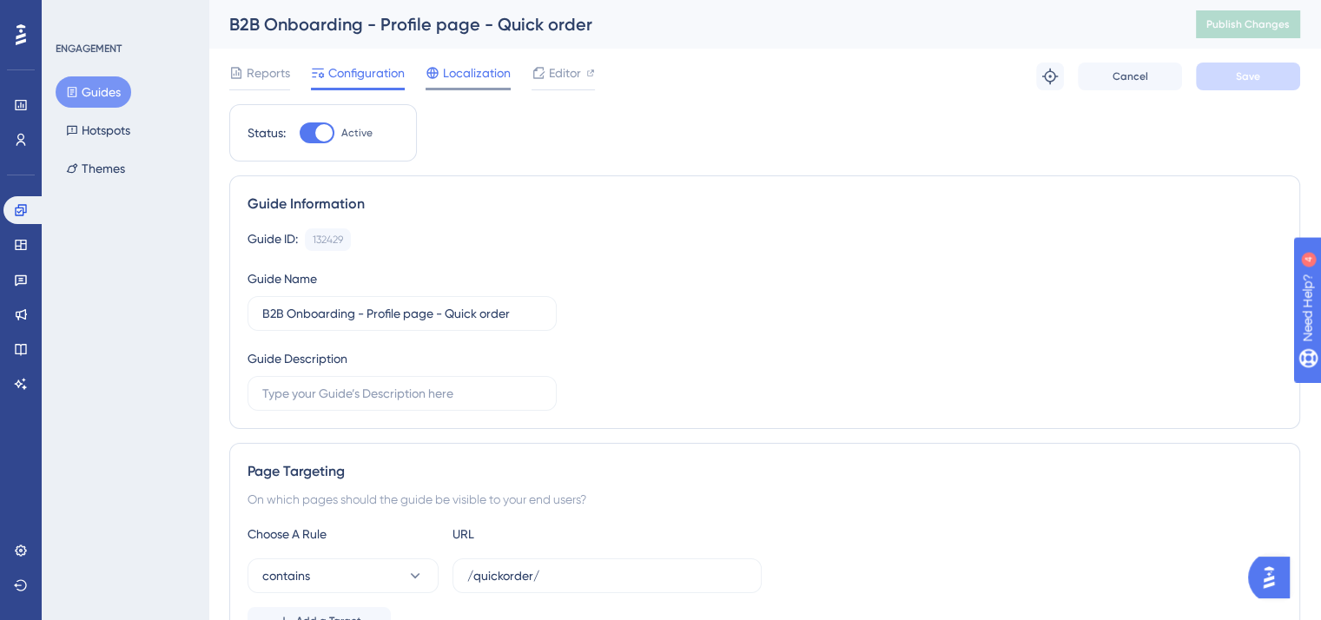
click at [465, 69] on span "Localization" at bounding box center [477, 73] width 68 height 21
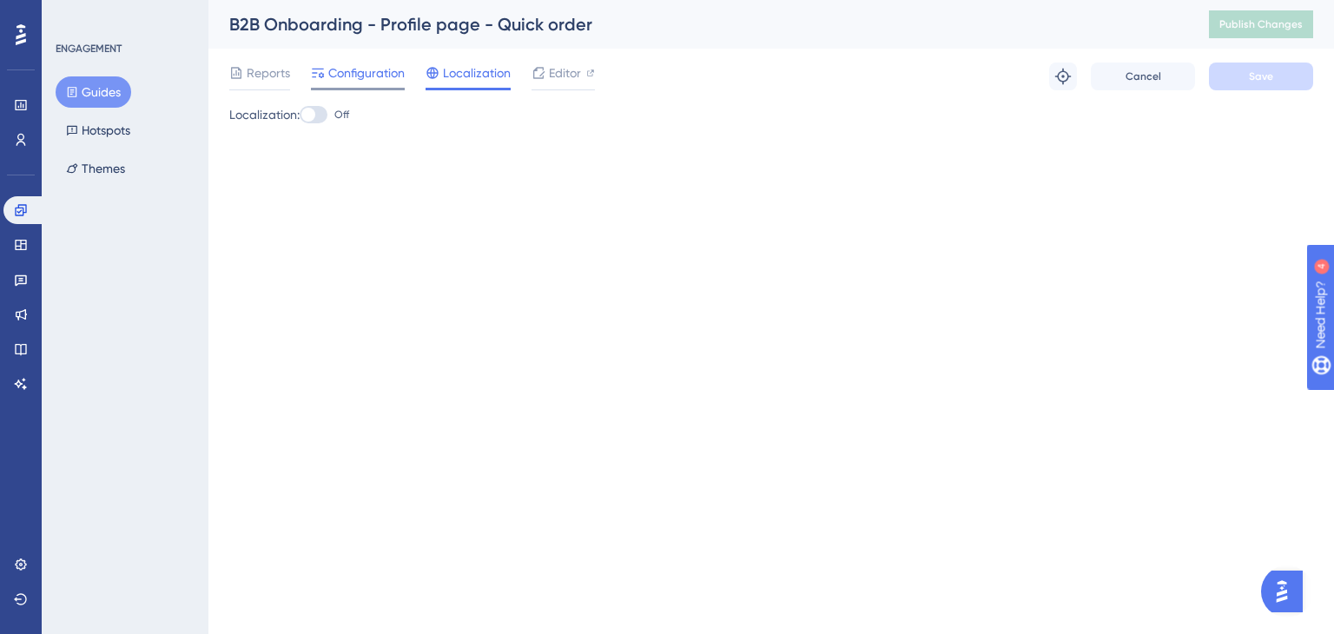
click at [326, 70] on div "Configuration" at bounding box center [358, 73] width 94 height 21
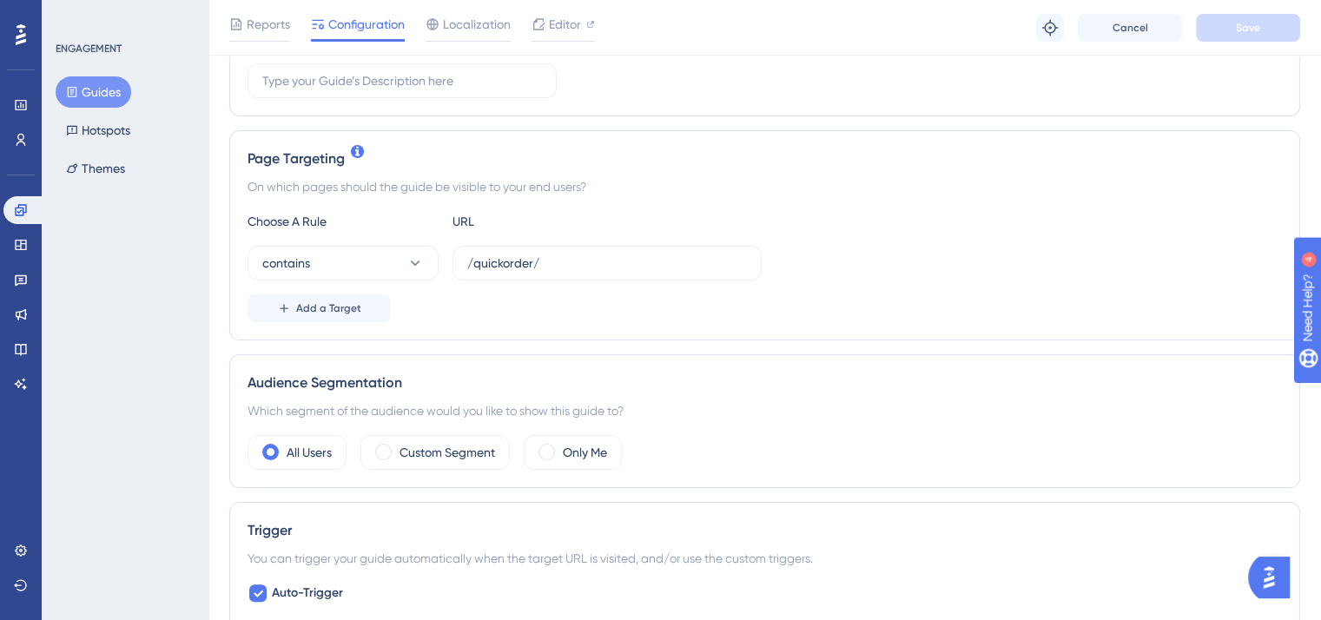
scroll to position [347, 0]
